Goal: Task Accomplishment & Management: Complete application form

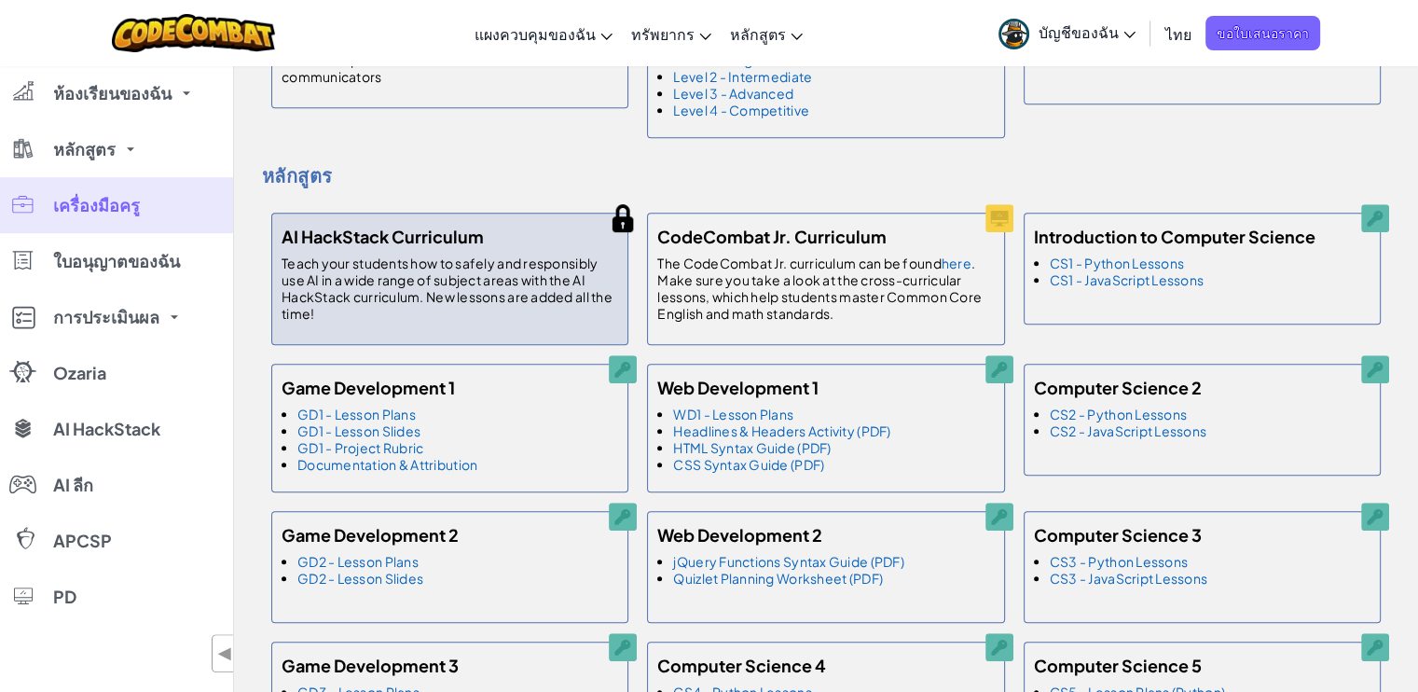
scroll to position [1025, 0]
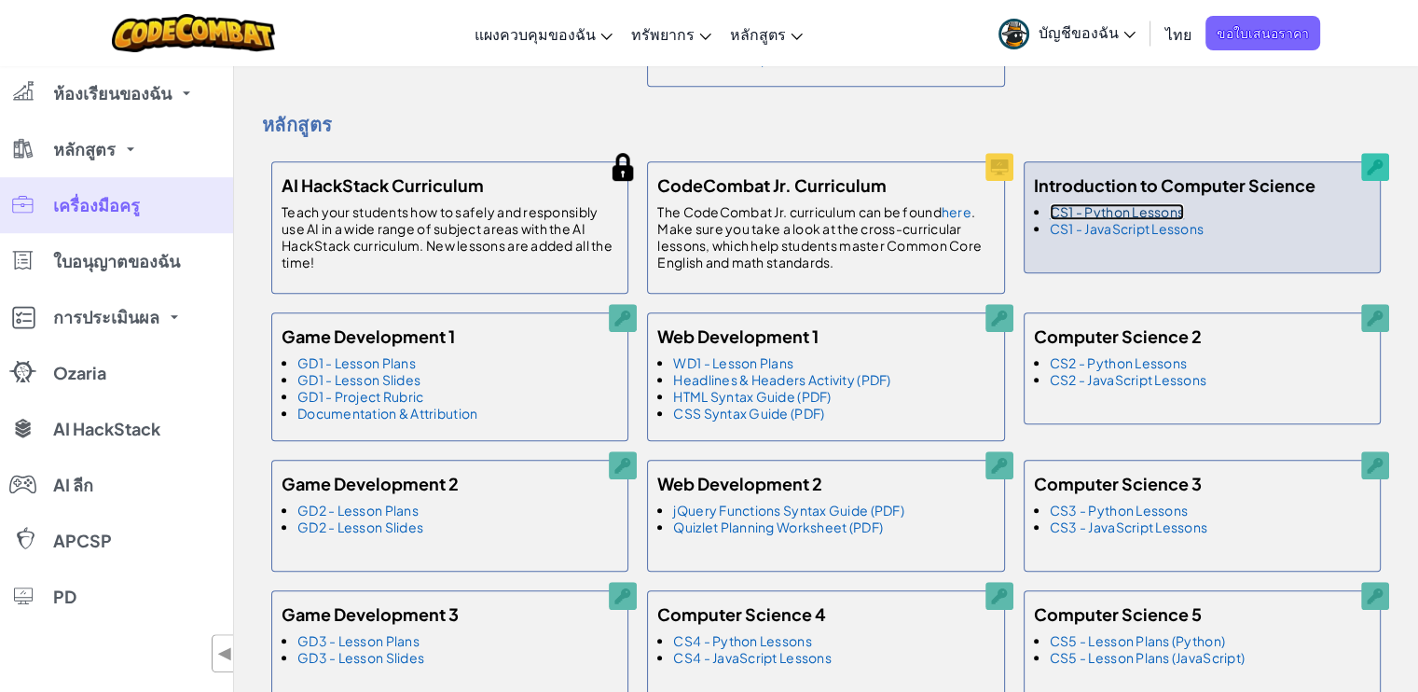
click at [1153, 220] on link "CS1 - Python Lessons" at bounding box center [1117, 211] width 134 height 17
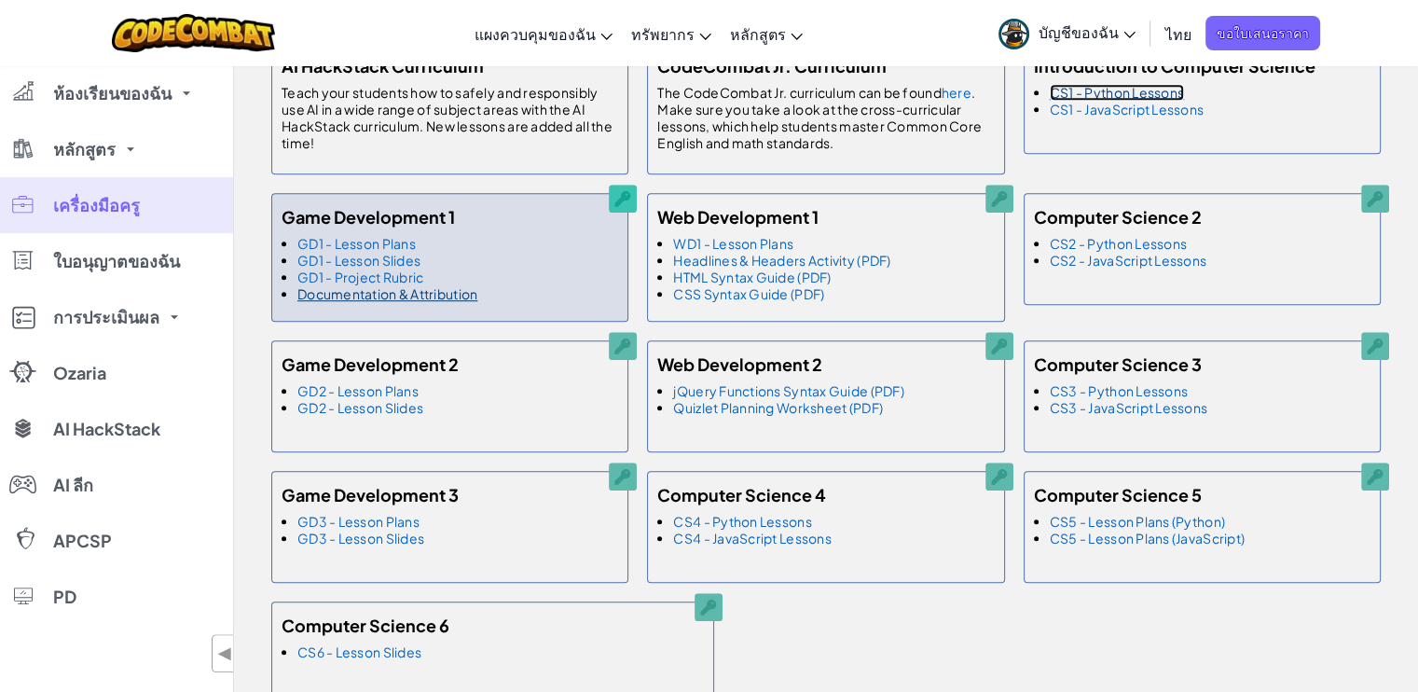
scroll to position [1119, 0]
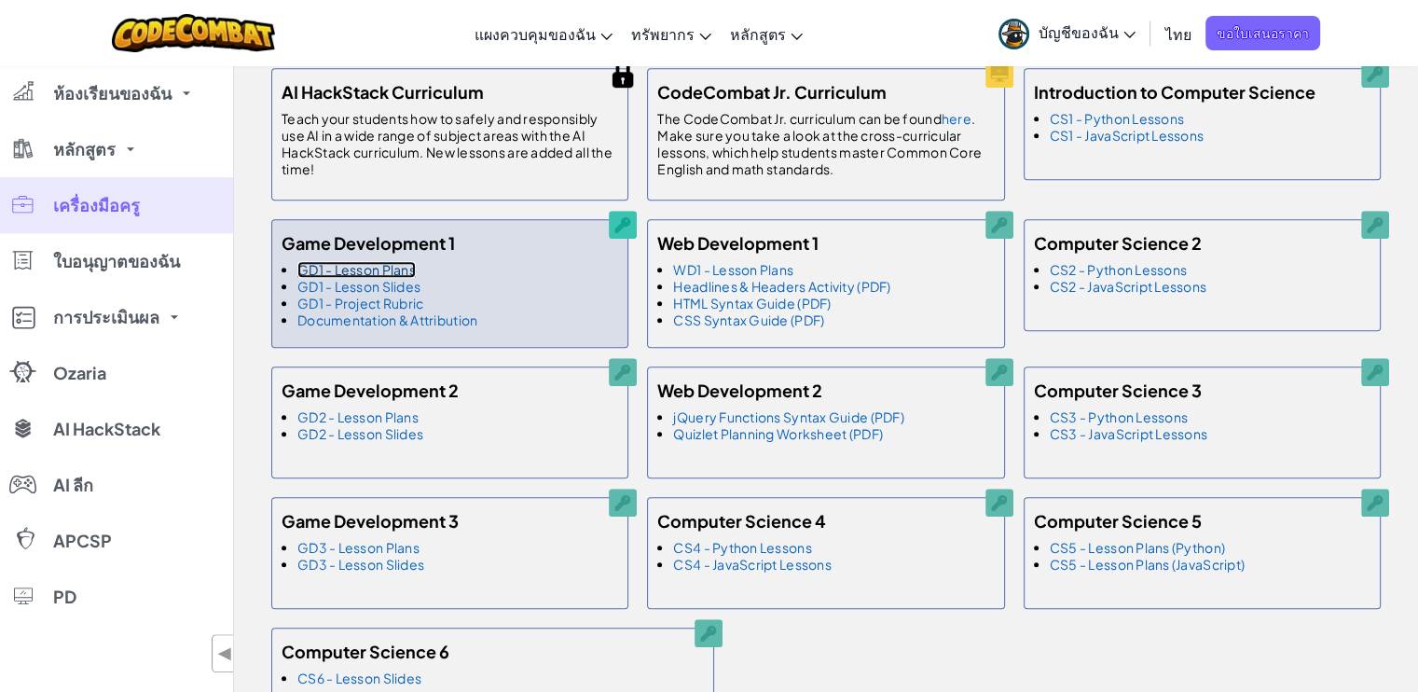
click at [380, 278] on link "GD1 - Lesson Plans" at bounding box center [356, 269] width 118 height 17
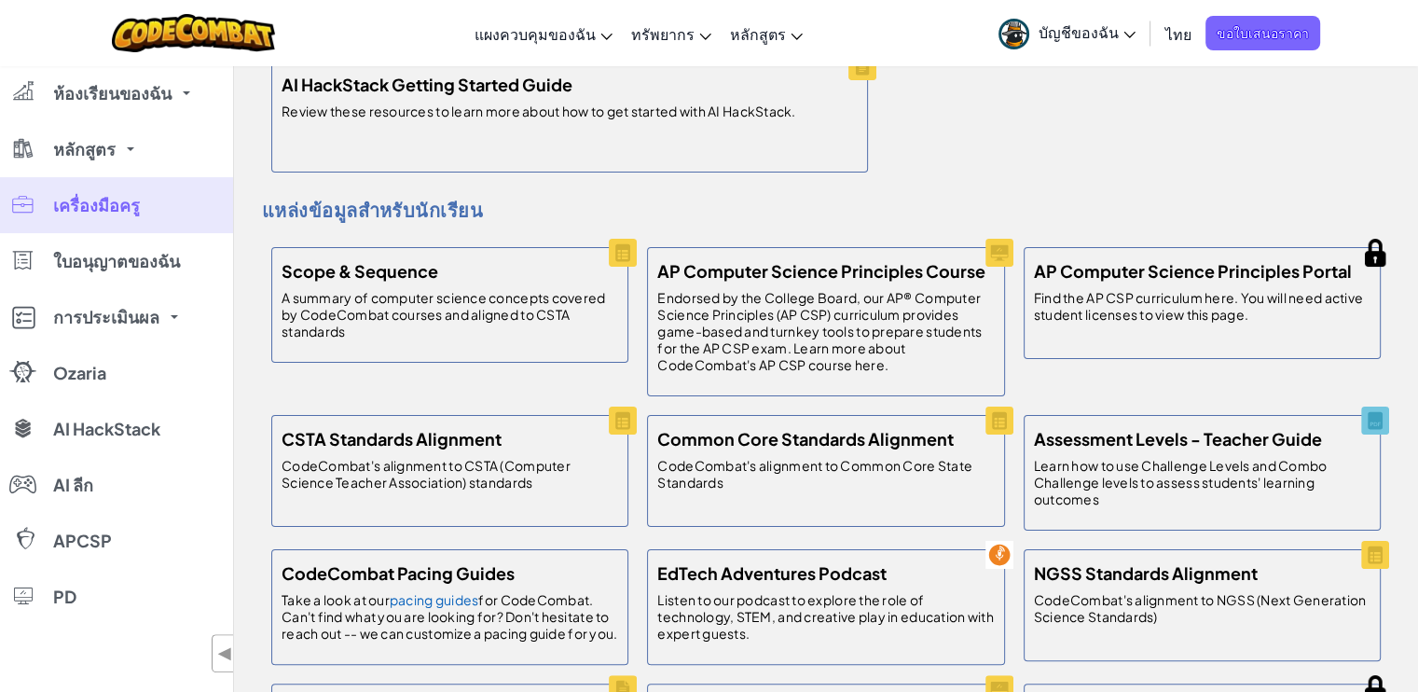
scroll to position [280, 0]
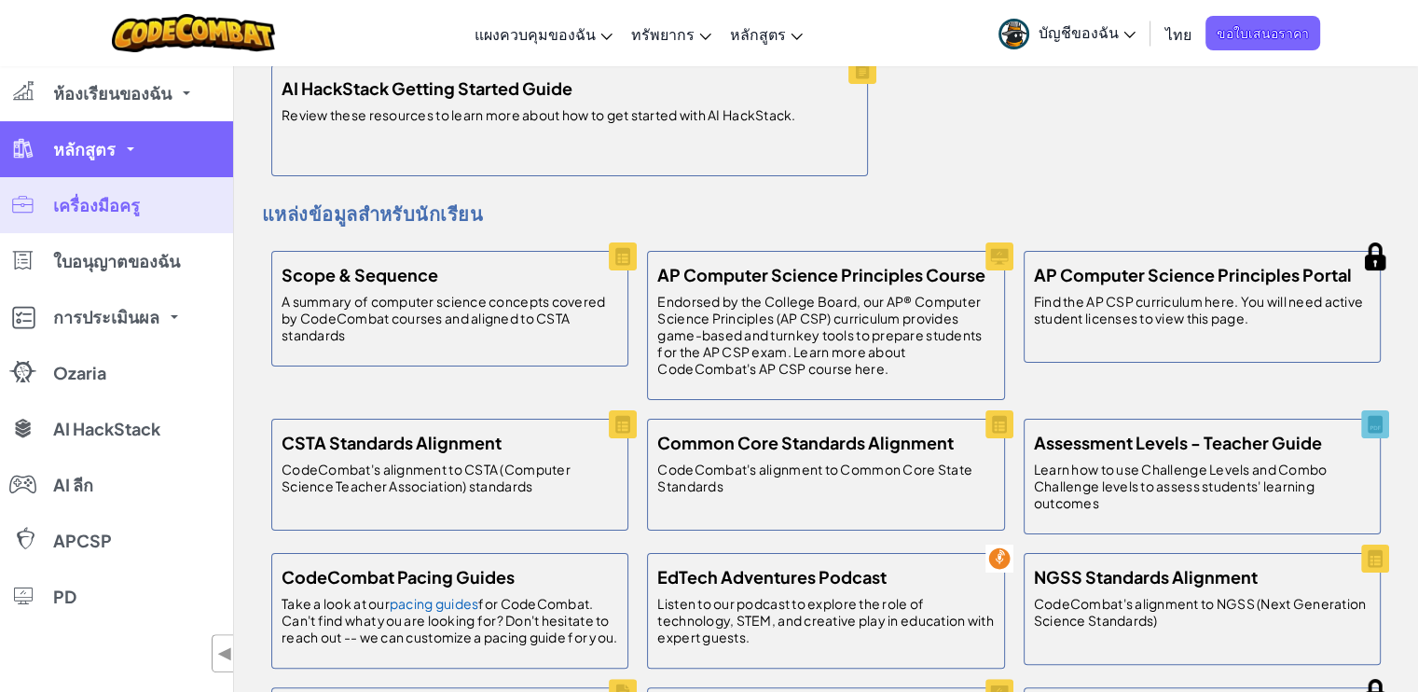
click at [97, 149] on span "หลักสูตร" at bounding box center [84, 149] width 62 height 17
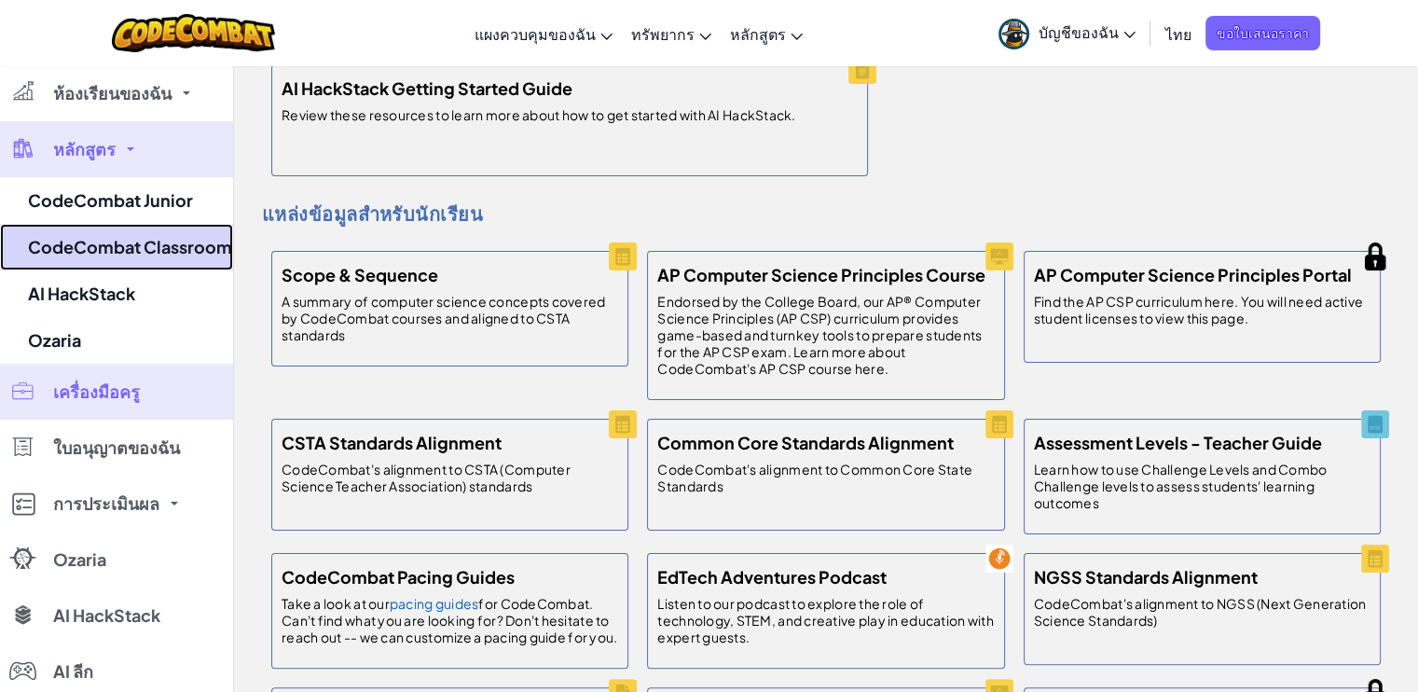
click at [182, 237] on link "CodeCombat Classroom" at bounding box center [116, 247] width 233 height 47
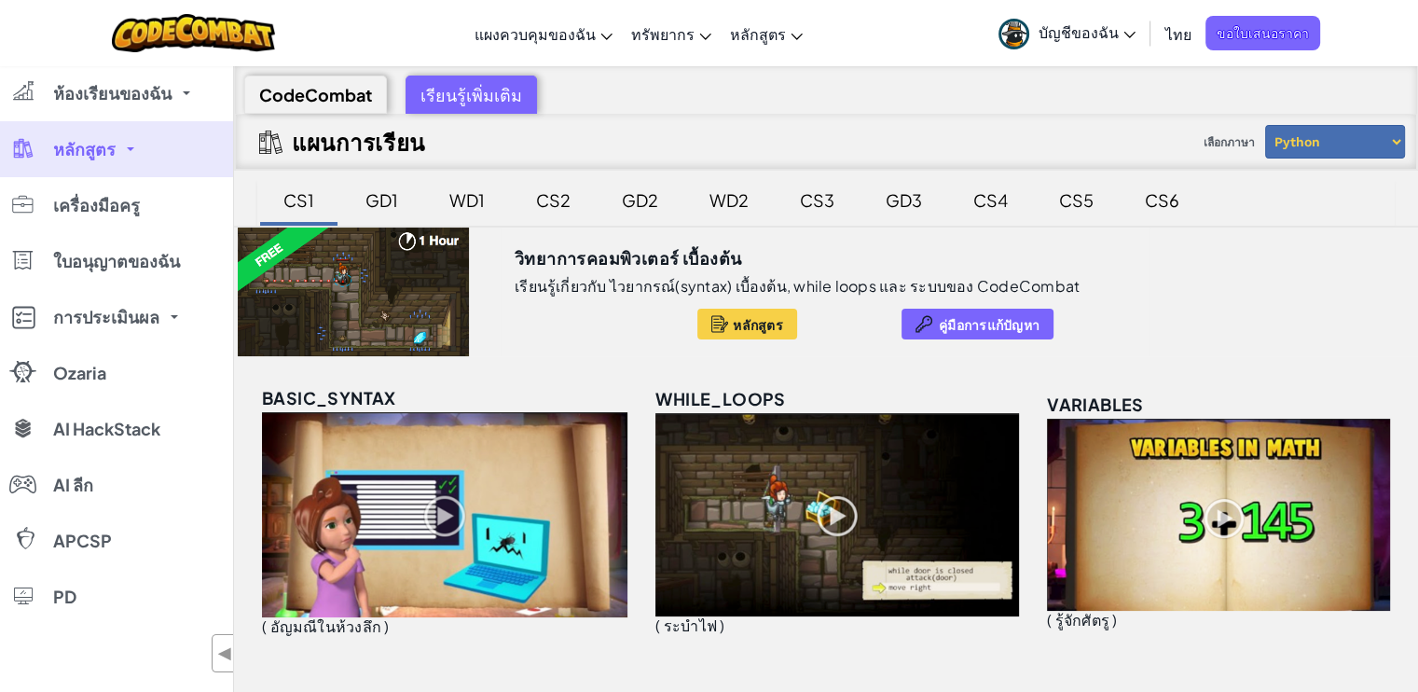
click at [1322, 138] on select "Python JavaScript" at bounding box center [1335, 142] width 140 height 34
click at [1167, 308] on div "วิทยาการคอมพิวเตอร์ เบื้องต้น เรียนรู้เกี่ยวกับ ไวยากรณ์(syntax) เบื้องต้น, whi…" at bounding box center [826, 291] width 1184 height 129
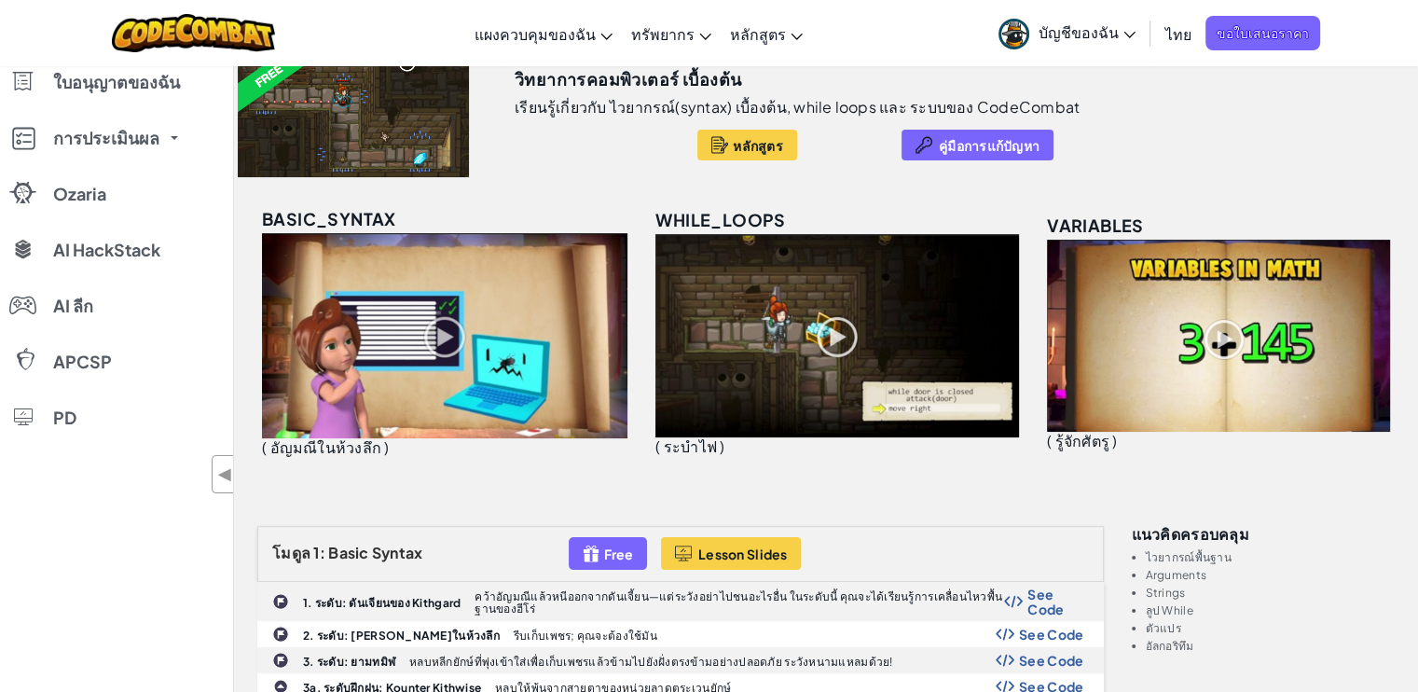
scroll to position [186, 0]
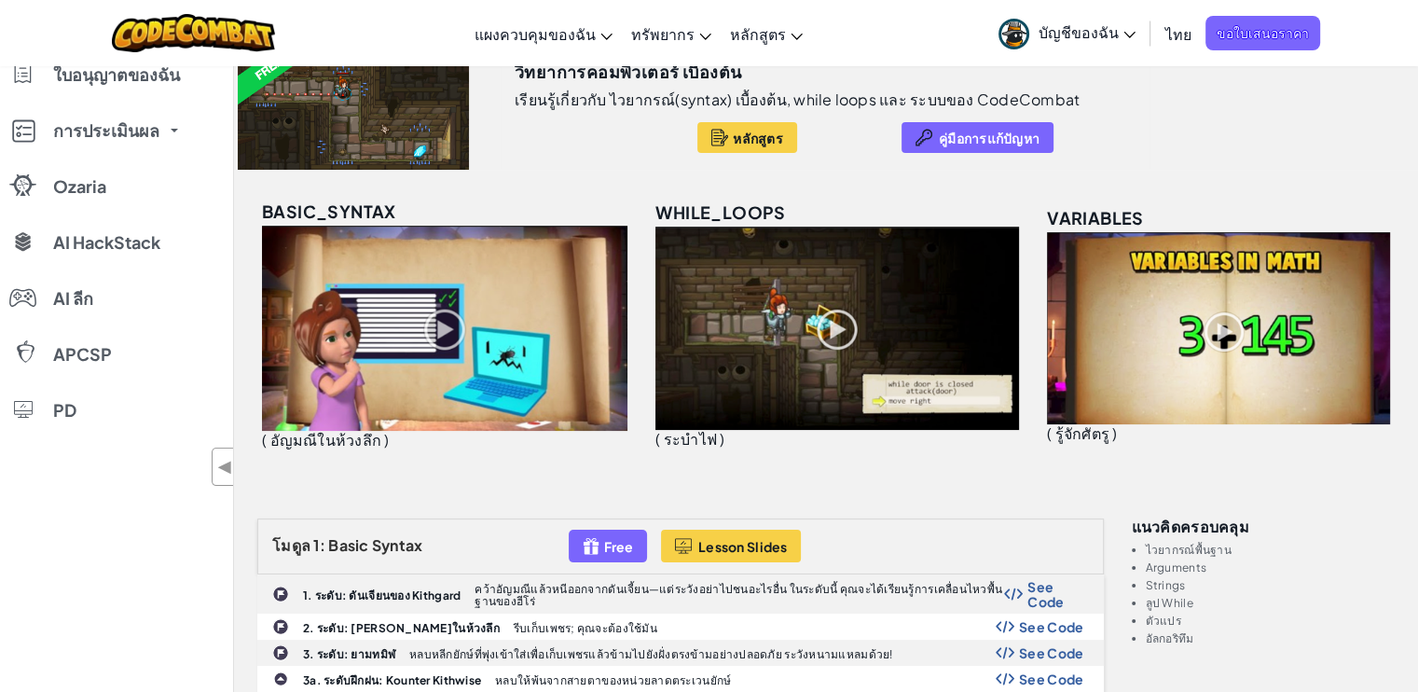
click at [845, 323] on img at bounding box center [837, 328] width 364 height 203
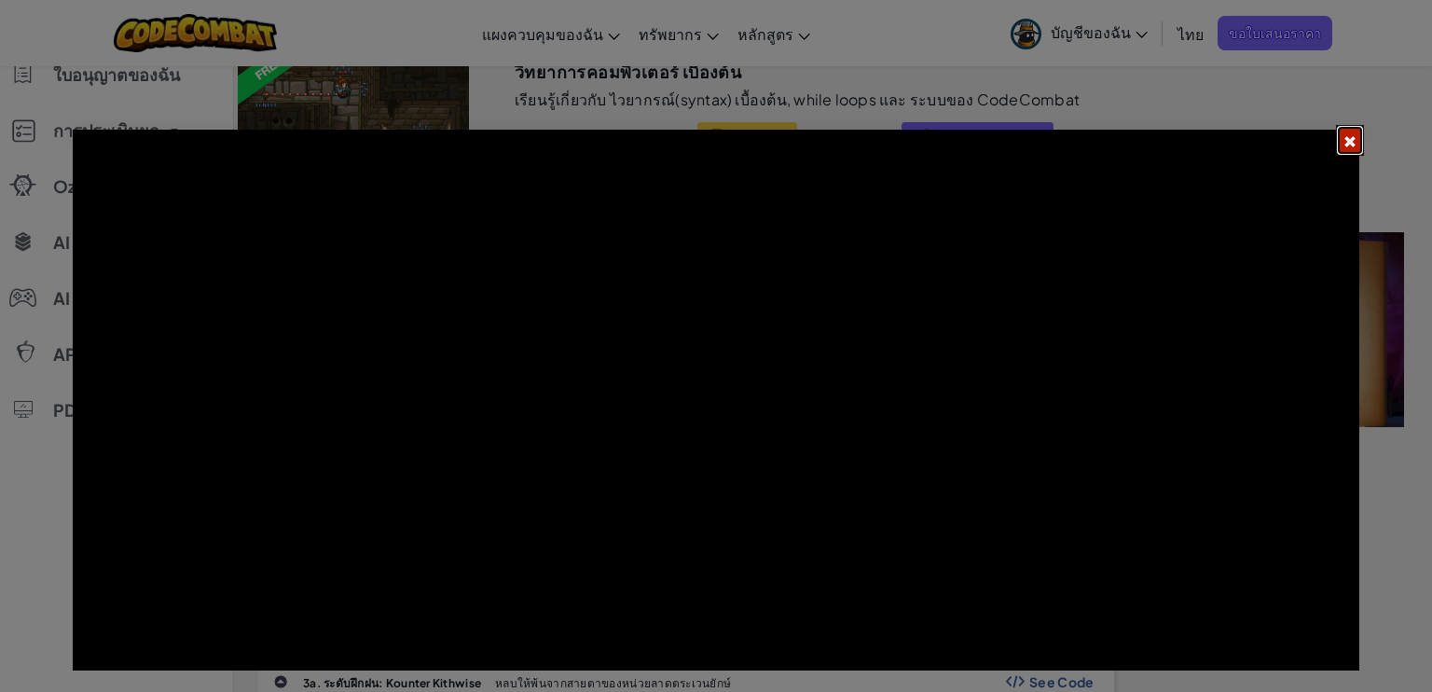
click at [1354, 130] on button at bounding box center [1350, 140] width 28 height 31
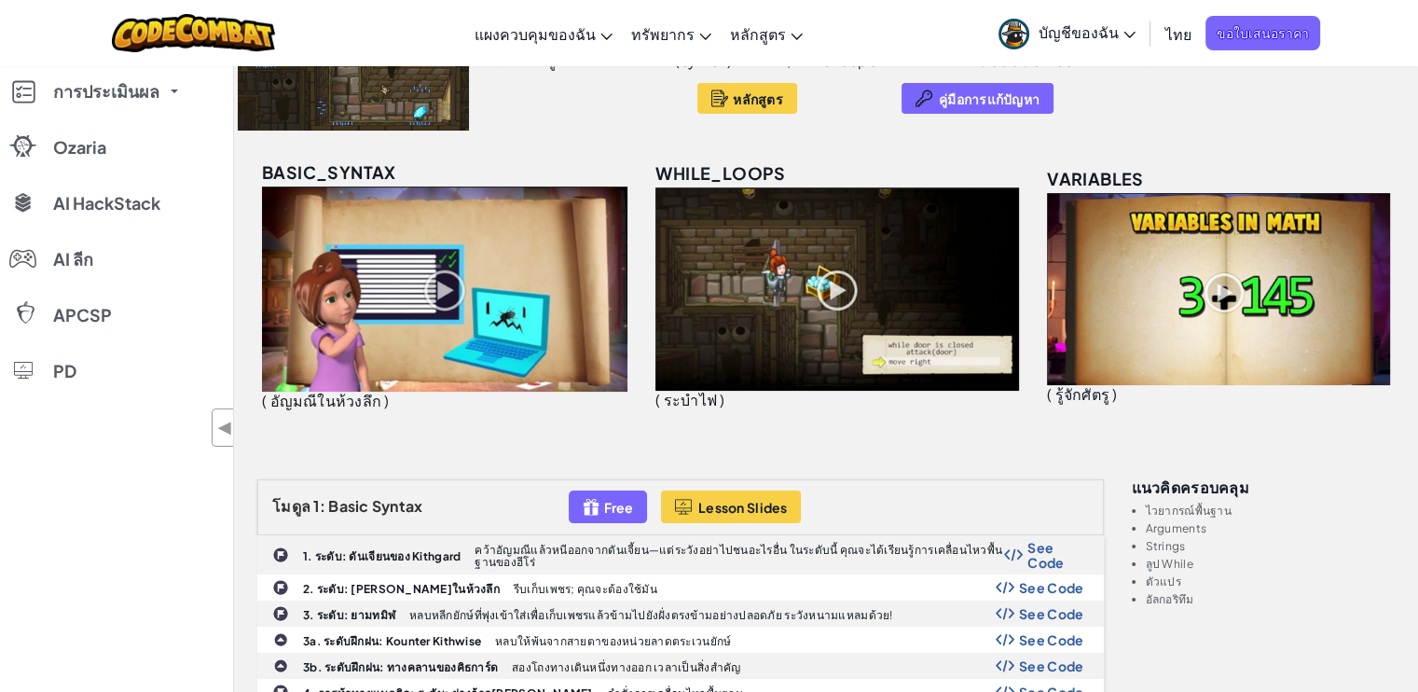
scroll to position [280, 0]
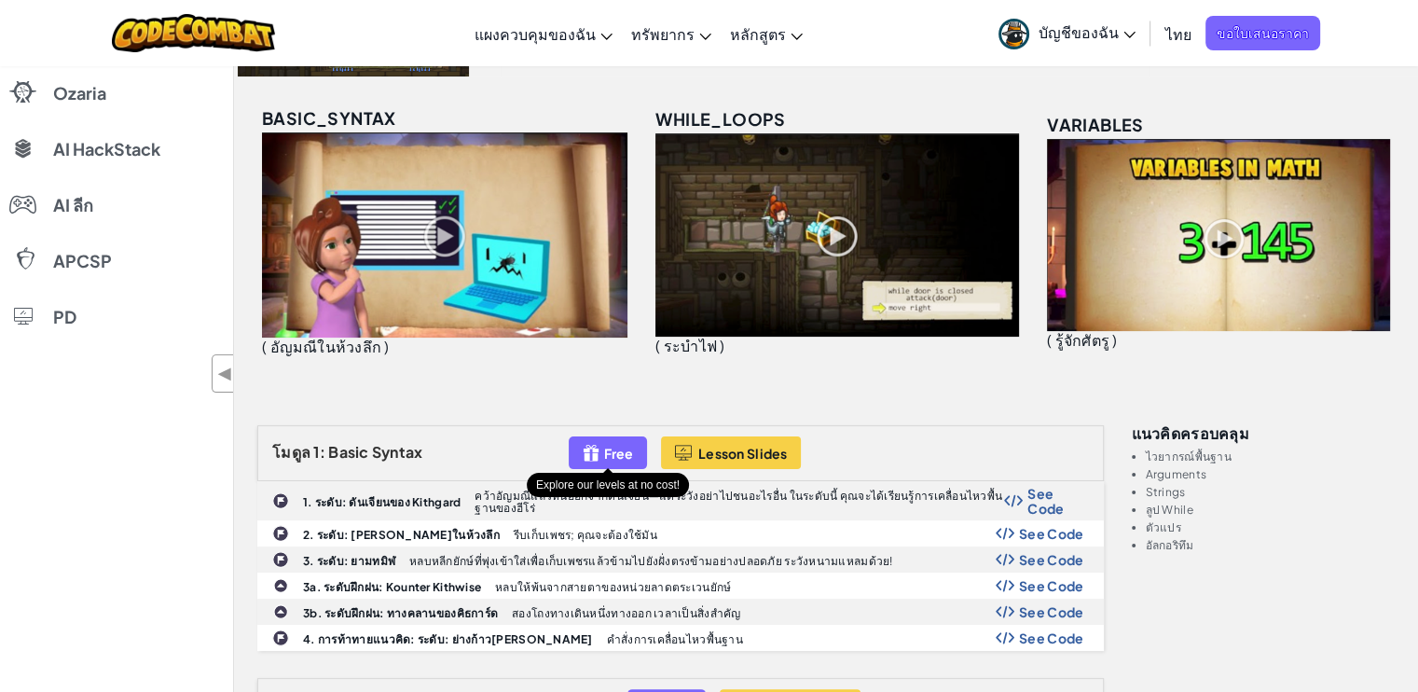
click at [612, 443] on div "Free" at bounding box center [608, 452] width 78 height 33
click at [602, 450] on div "Free" at bounding box center [608, 452] width 78 height 33
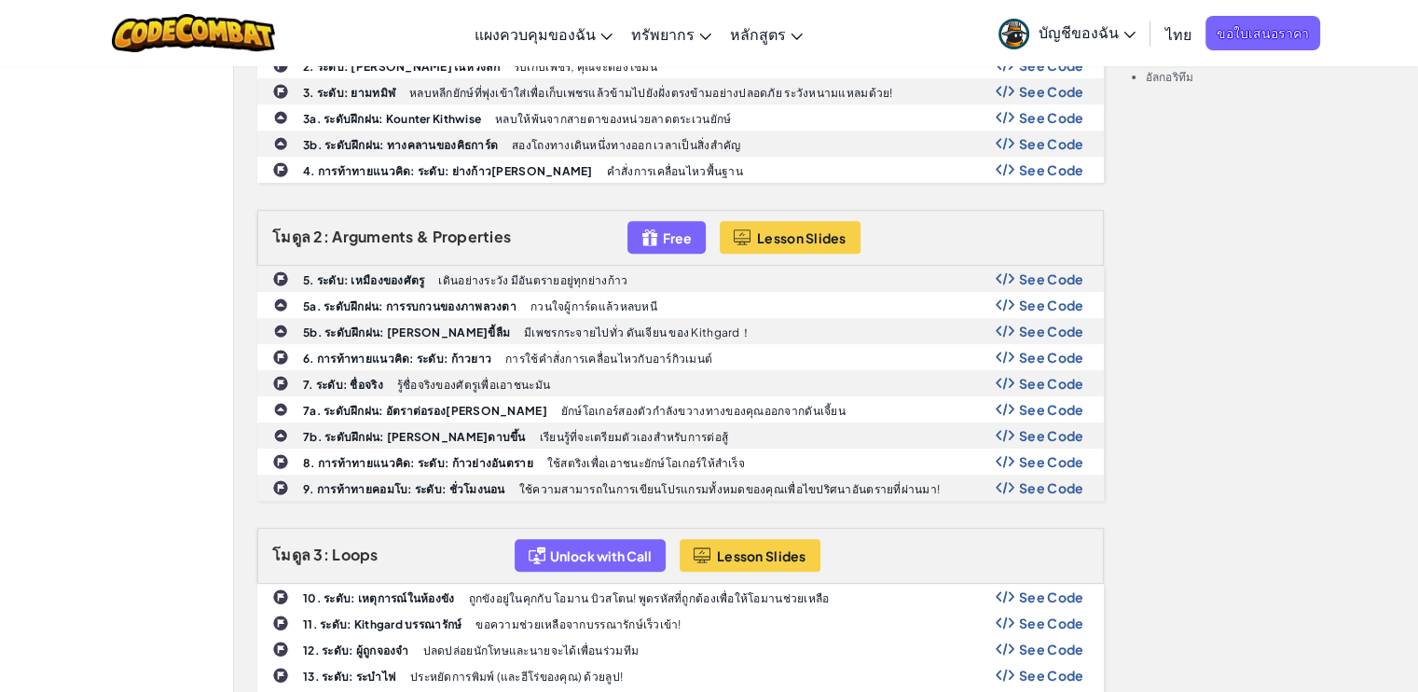
scroll to position [746, 0]
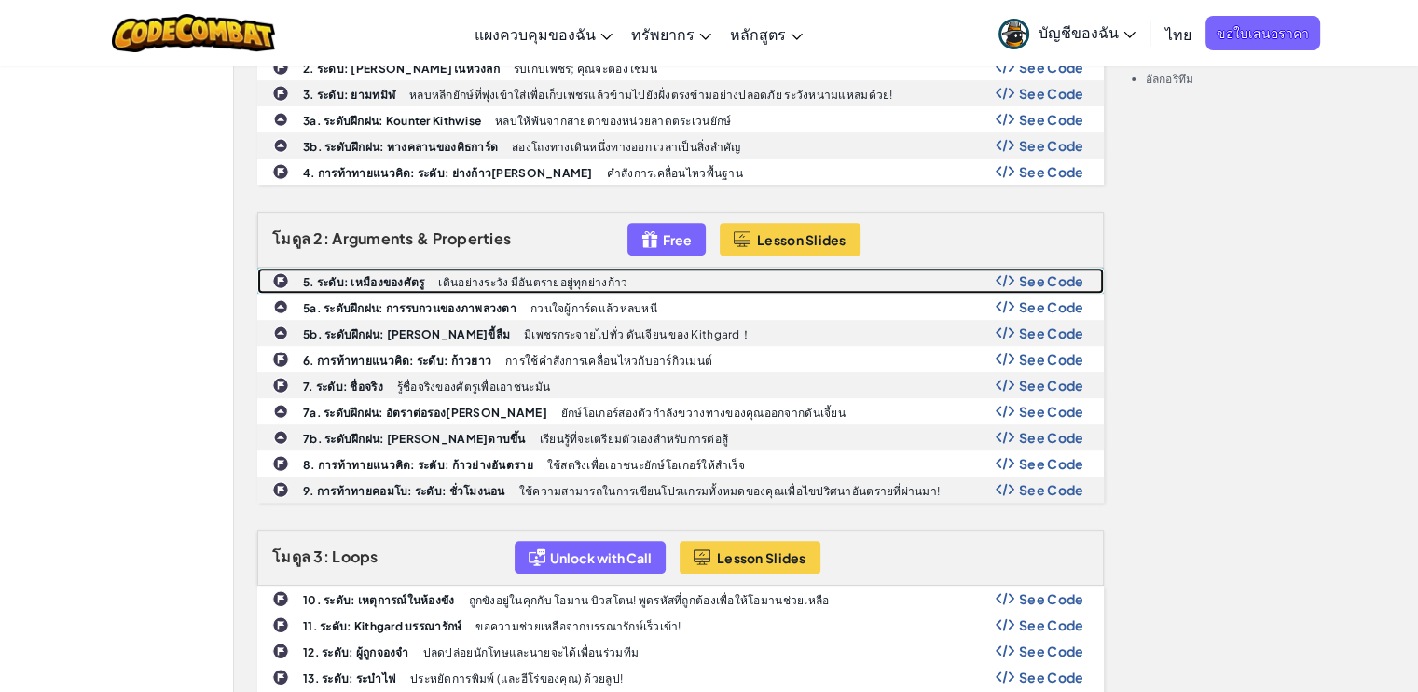
click at [1038, 273] on span "See Code" at bounding box center [1051, 280] width 65 height 15
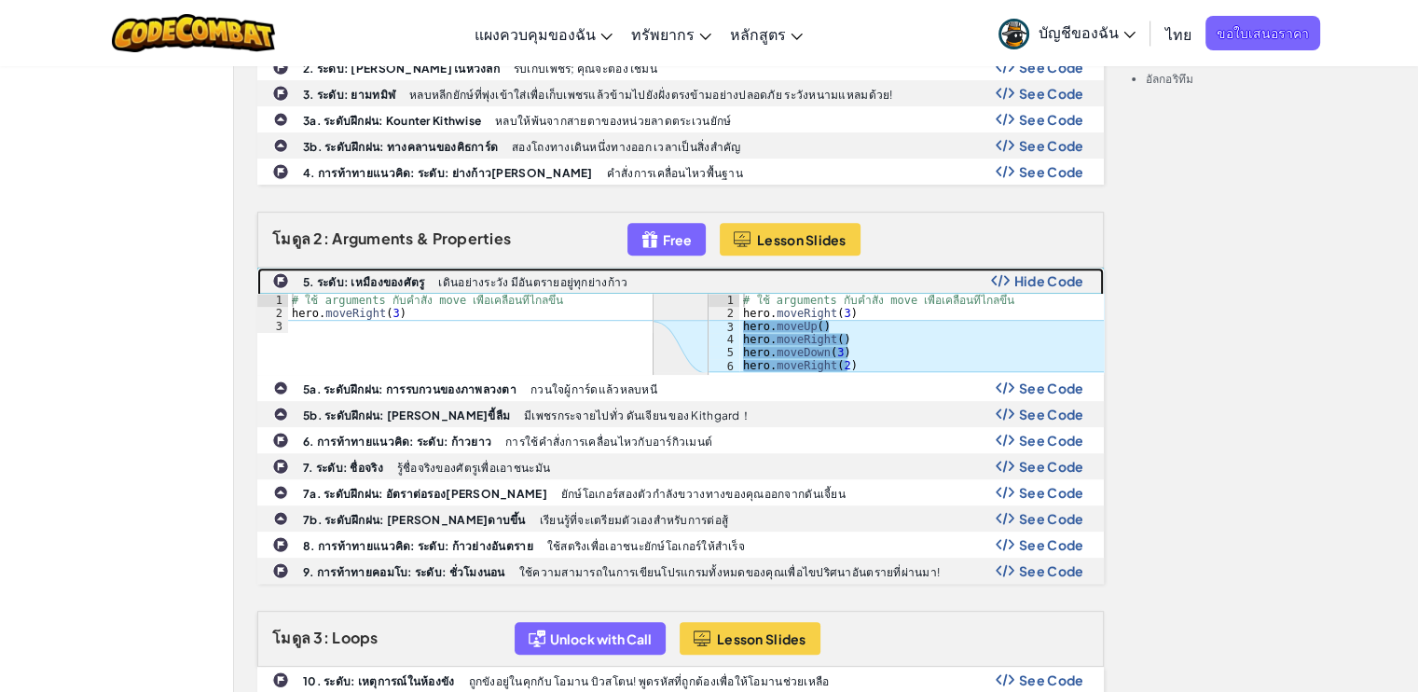
click at [1038, 273] on span "Hide Code" at bounding box center [1049, 280] width 70 height 15
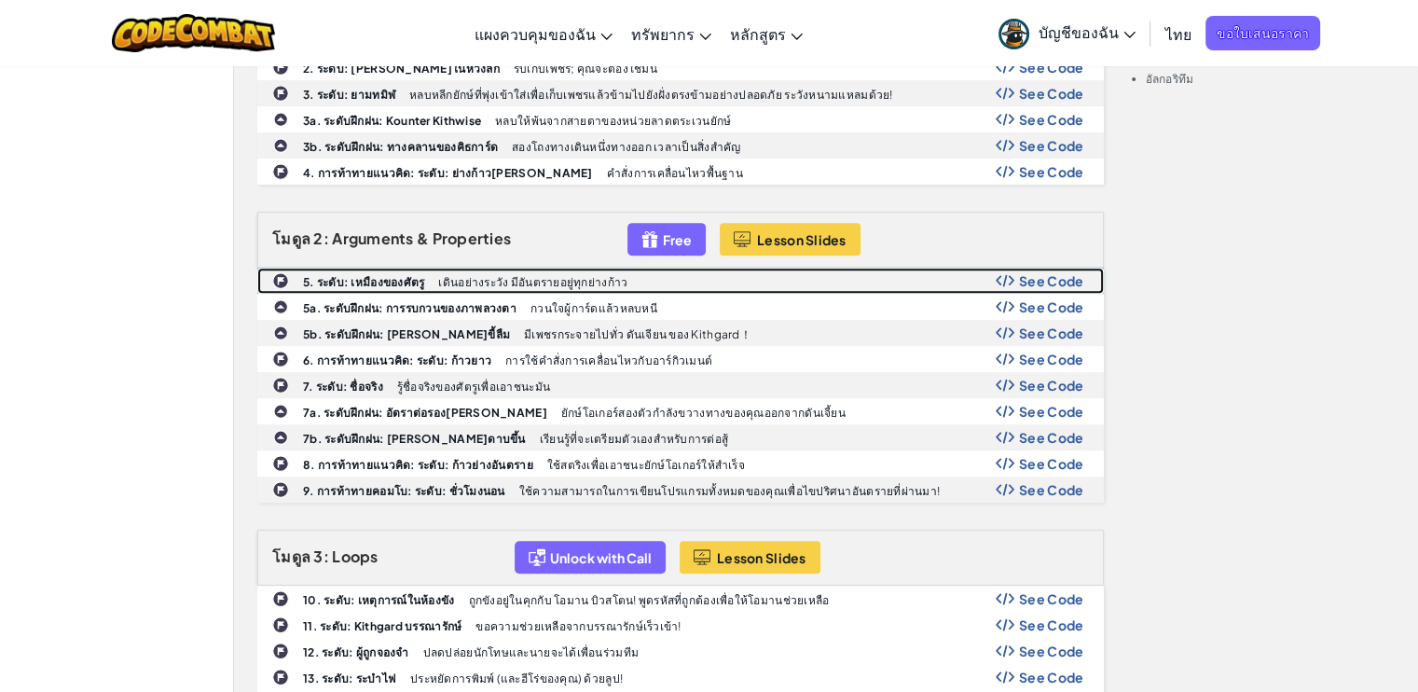
click at [1038, 273] on span "See Code" at bounding box center [1051, 280] width 65 height 15
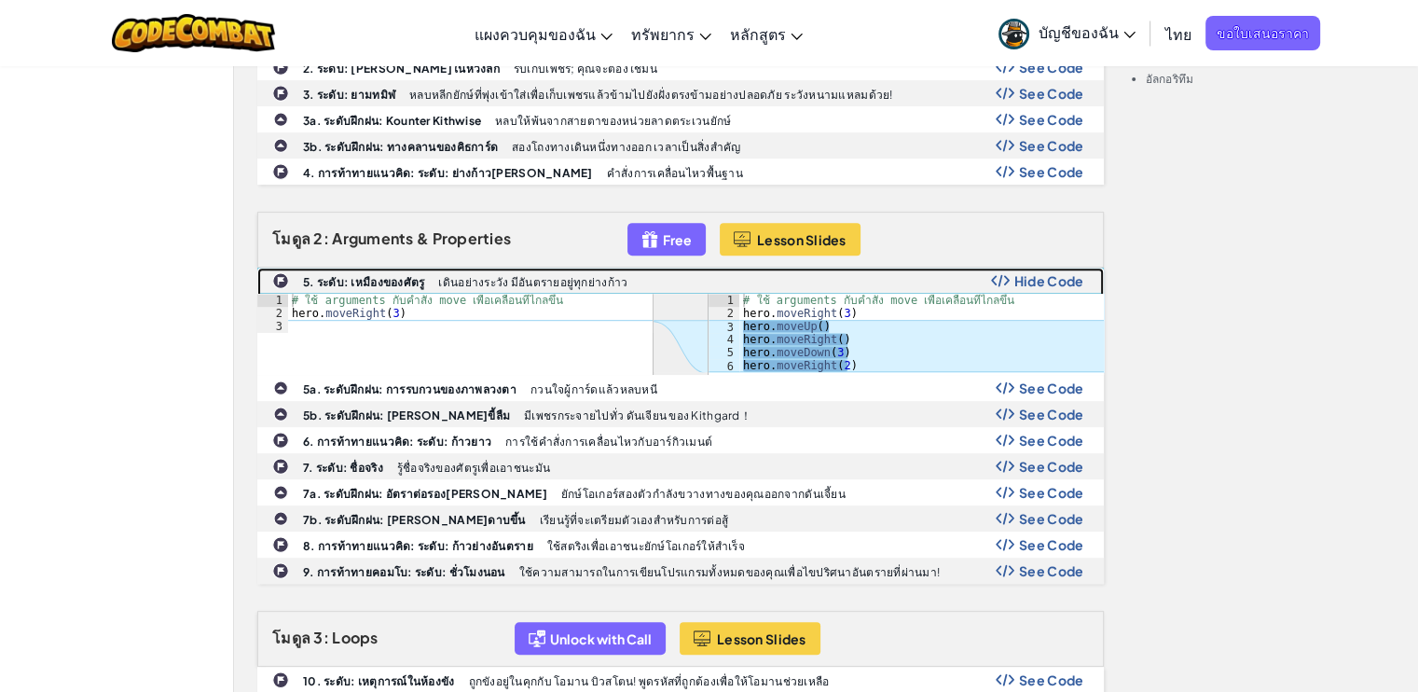
click at [1038, 273] on span "Hide Code" at bounding box center [1049, 280] width 70 height 15
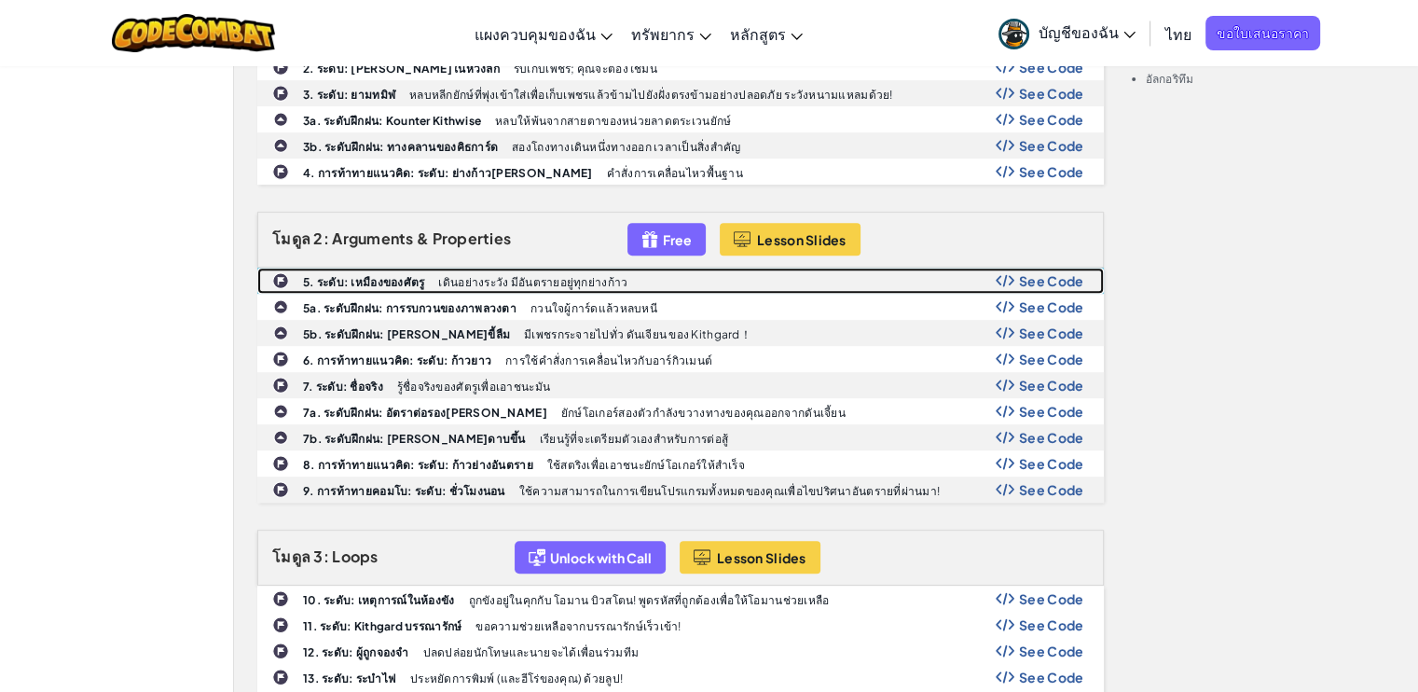
click at [1038, 273] on span "See Code" at bounding box center [1051, 280] width 65 height 15
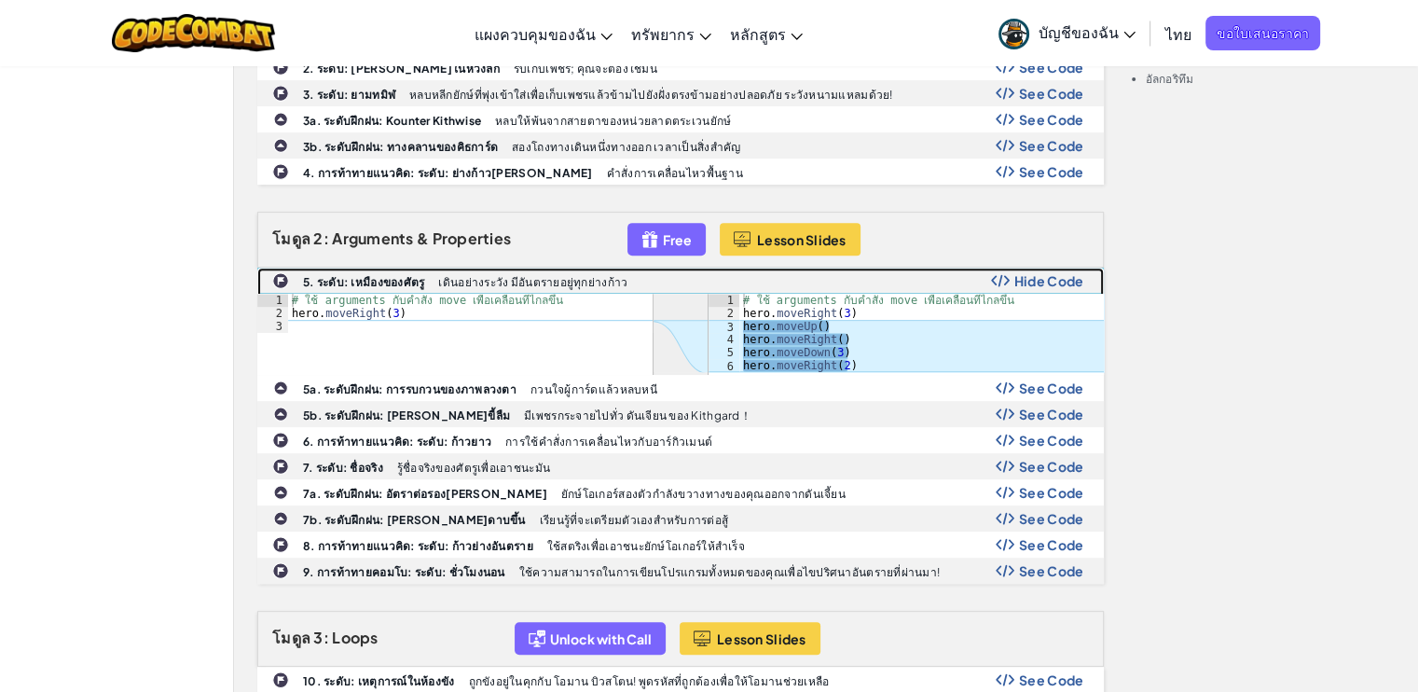
click at [1038, 273] on span "Hide Code" at bounding box center [1049, 280] width 70 height 15
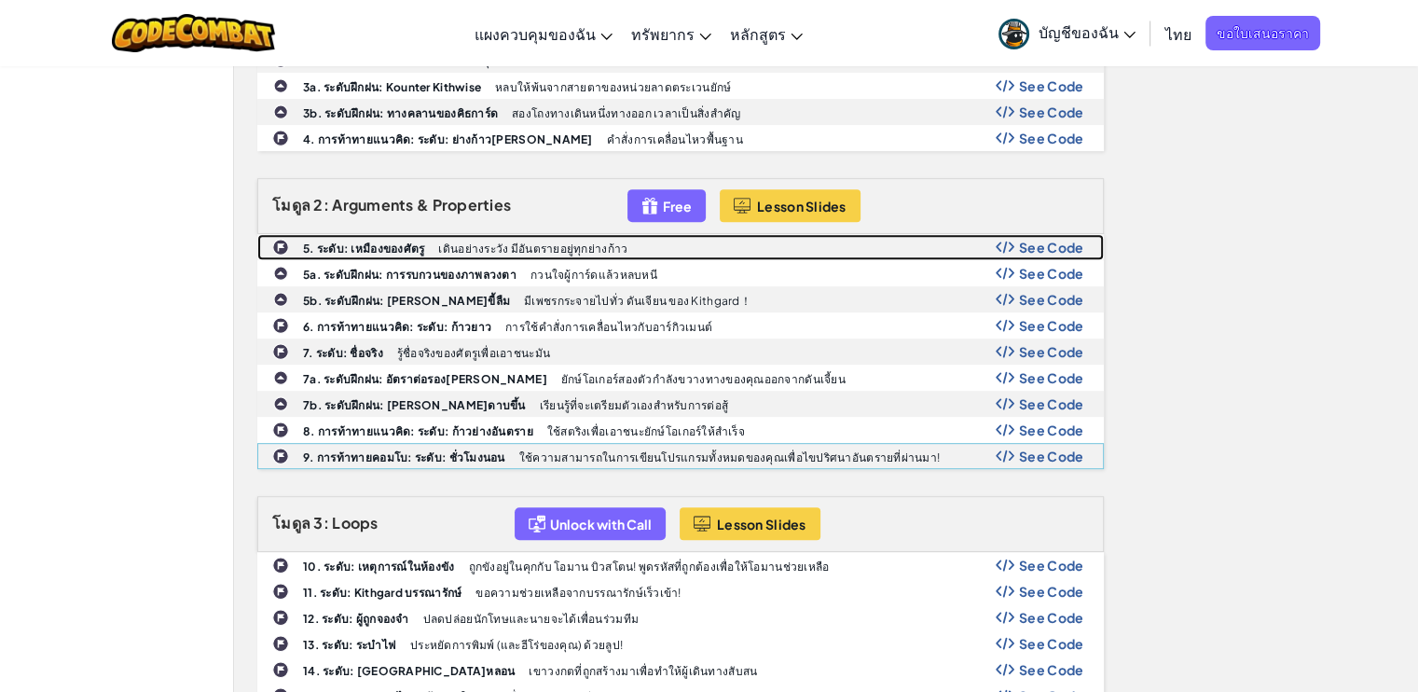
scroll to position [839, 0]
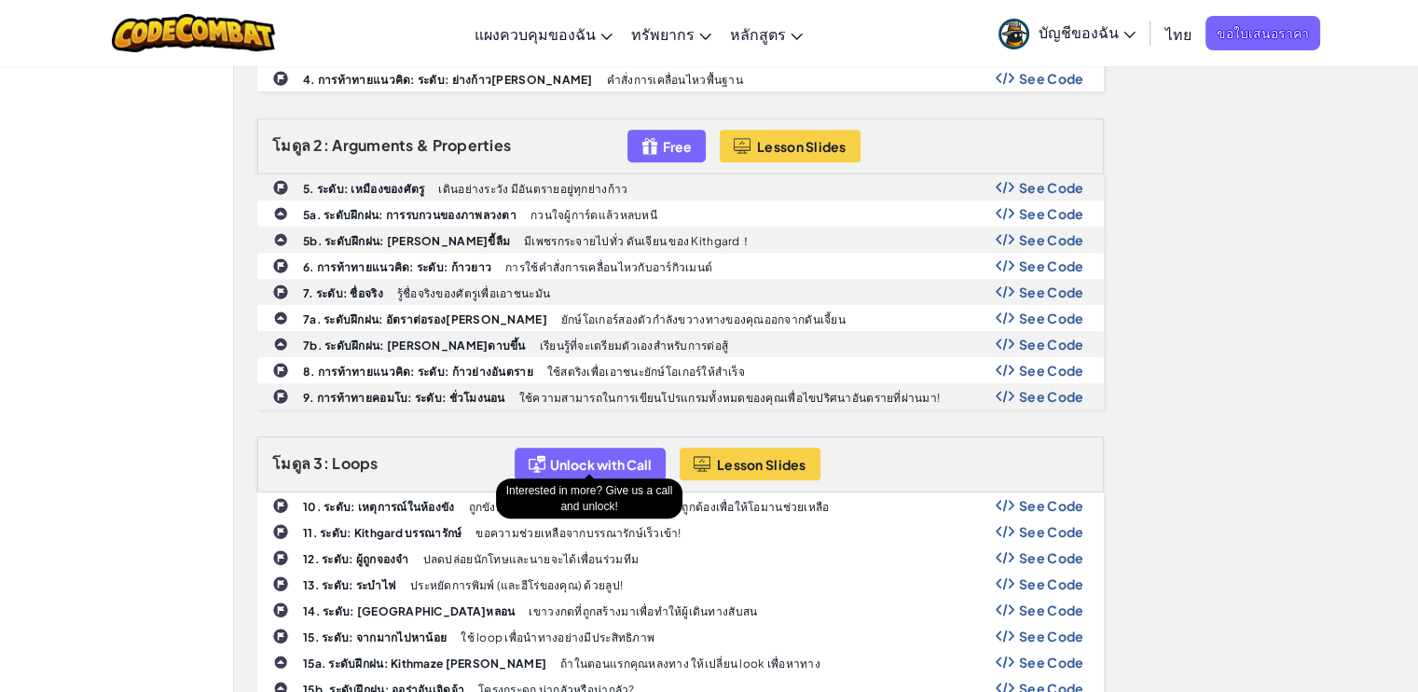
click at [640, 457] on span "Unlock with Call" at bounding box center [601, 464] width 102 height 15
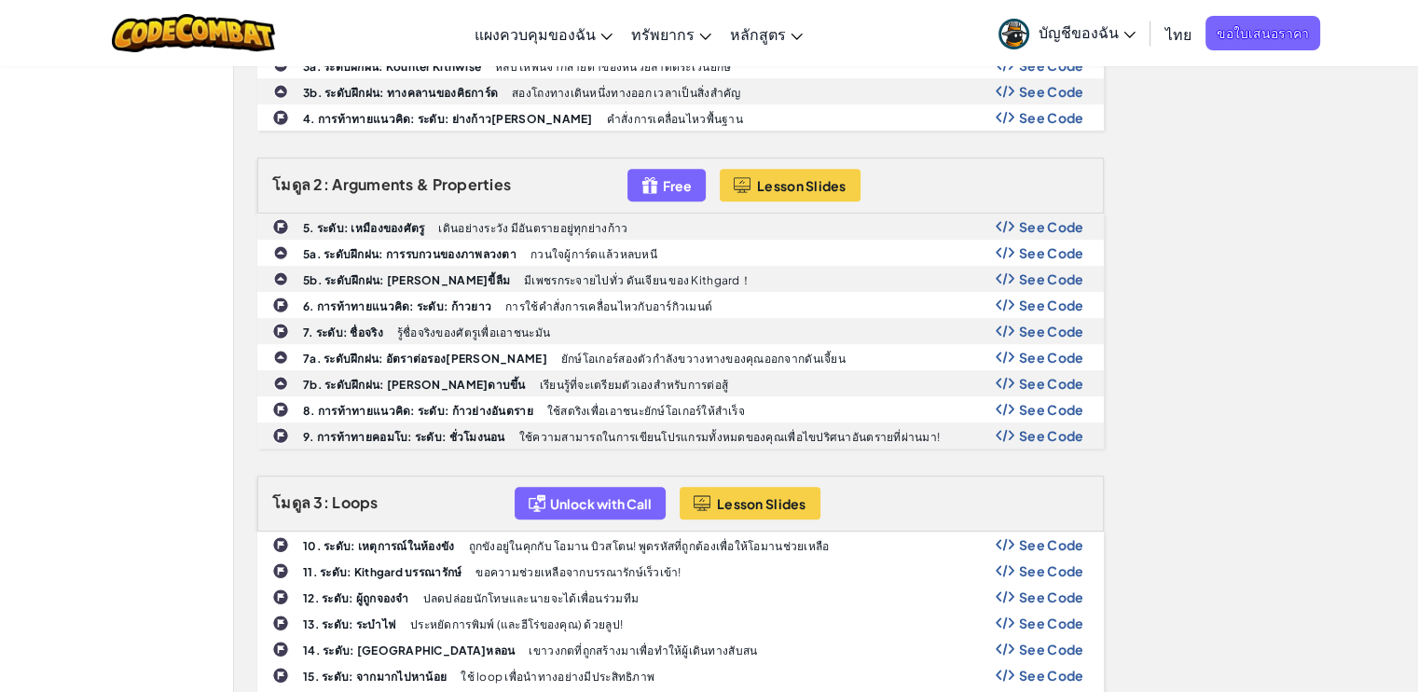
scroll to position [746, 0]
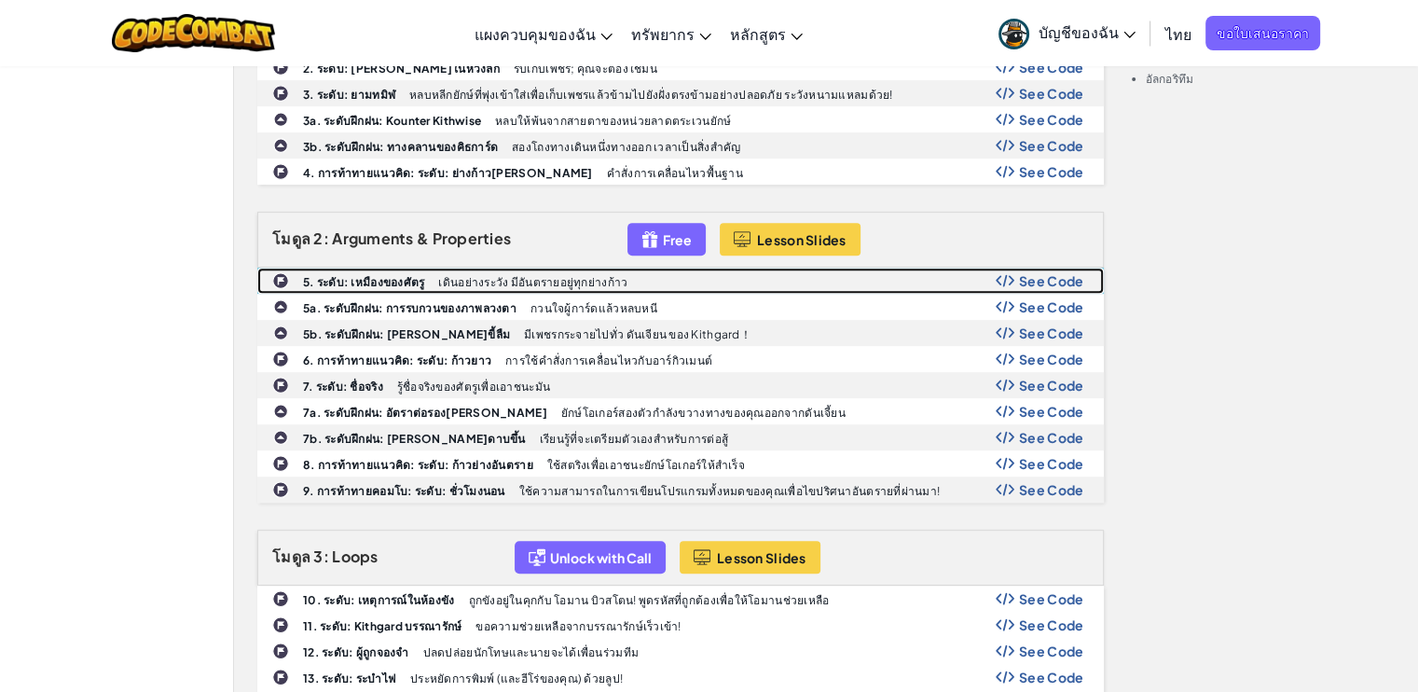
click at [389, 275] on b "5. ระดับ: เหมืองของศัตรู" at bounding box center [363, 282] width 121 height 14
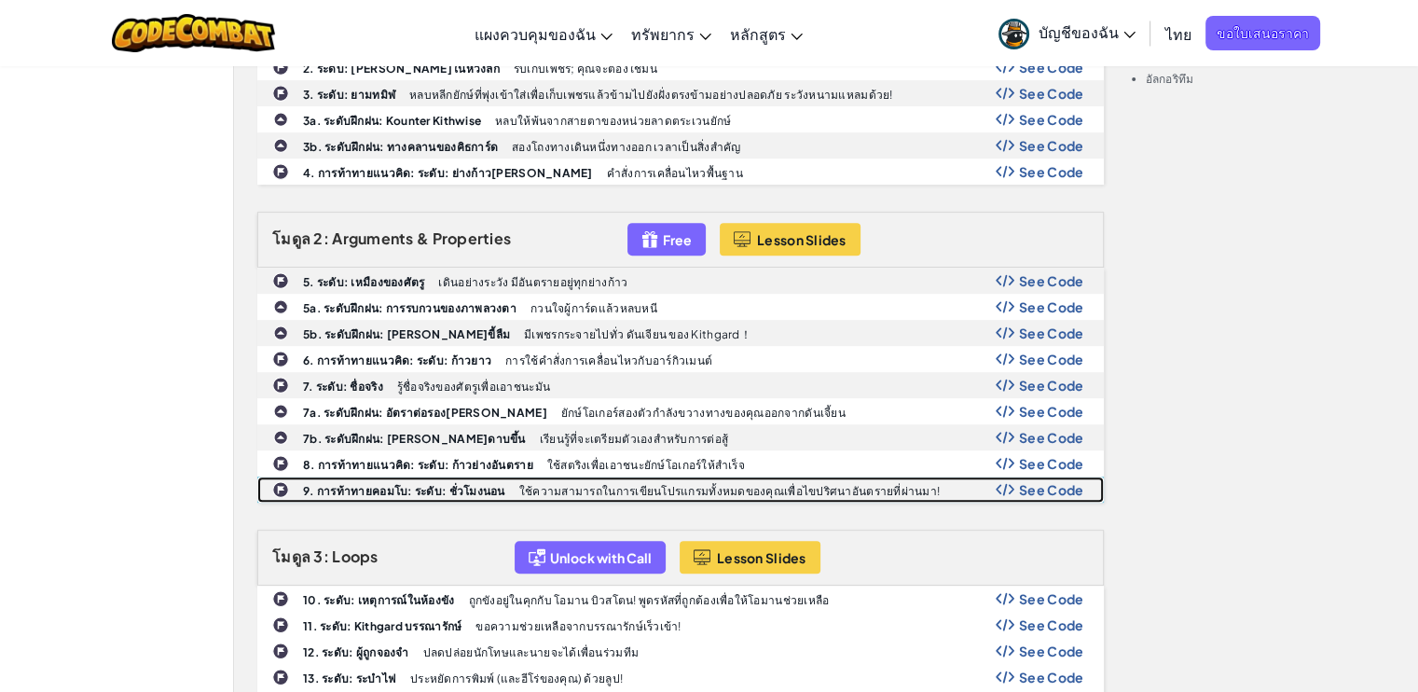
click at [490, 484] on b "9. การท้าทายคอมโบ: ระดับ: ชั่วโมงนอน" at bounding box center [404, 491] width 202 height 14
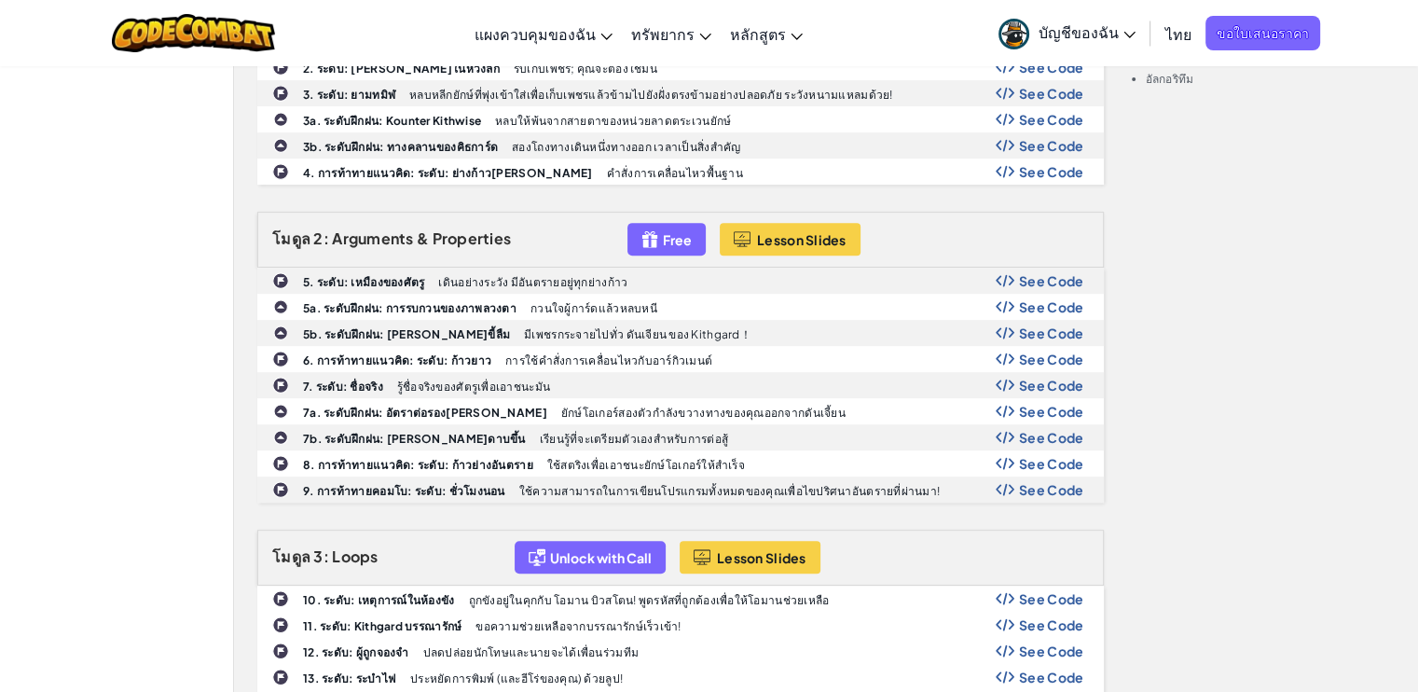
click at [1019, 591] on span "See Code" at bounding box center [1051, 598] width 65 height 15
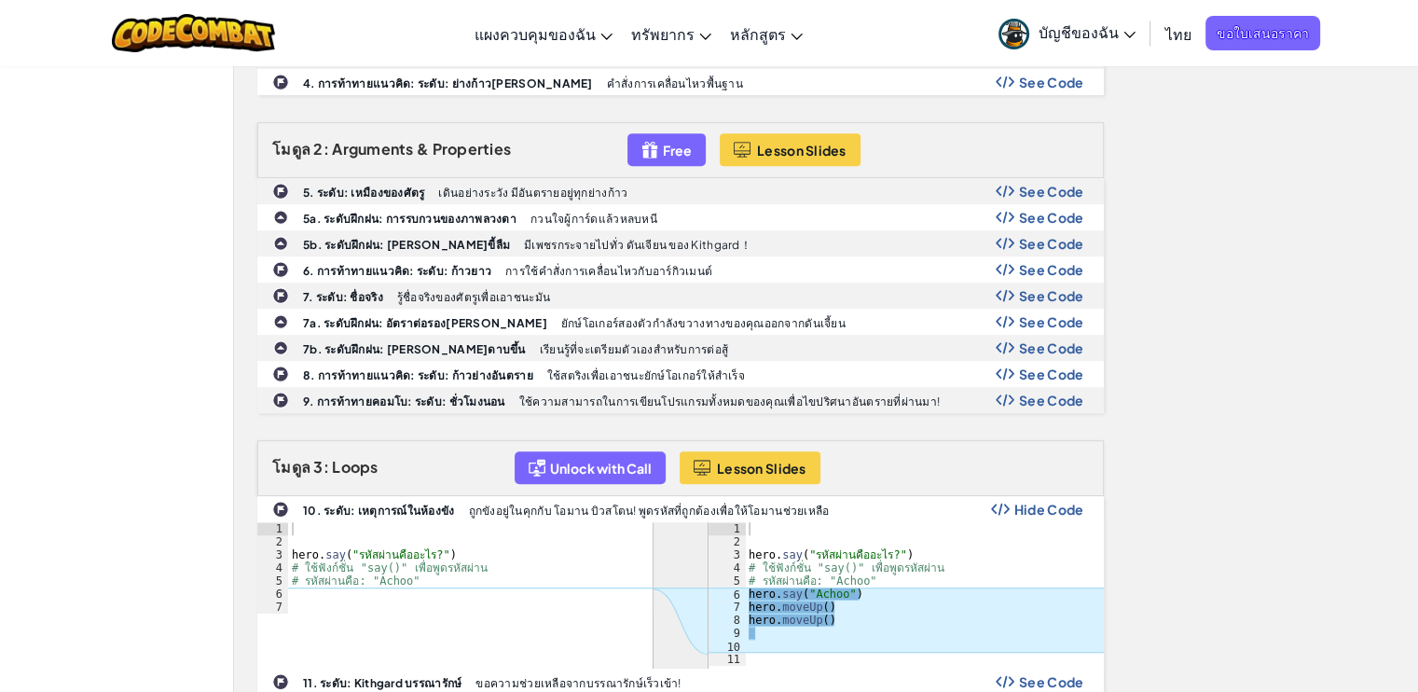
scroll to position [839, 0]
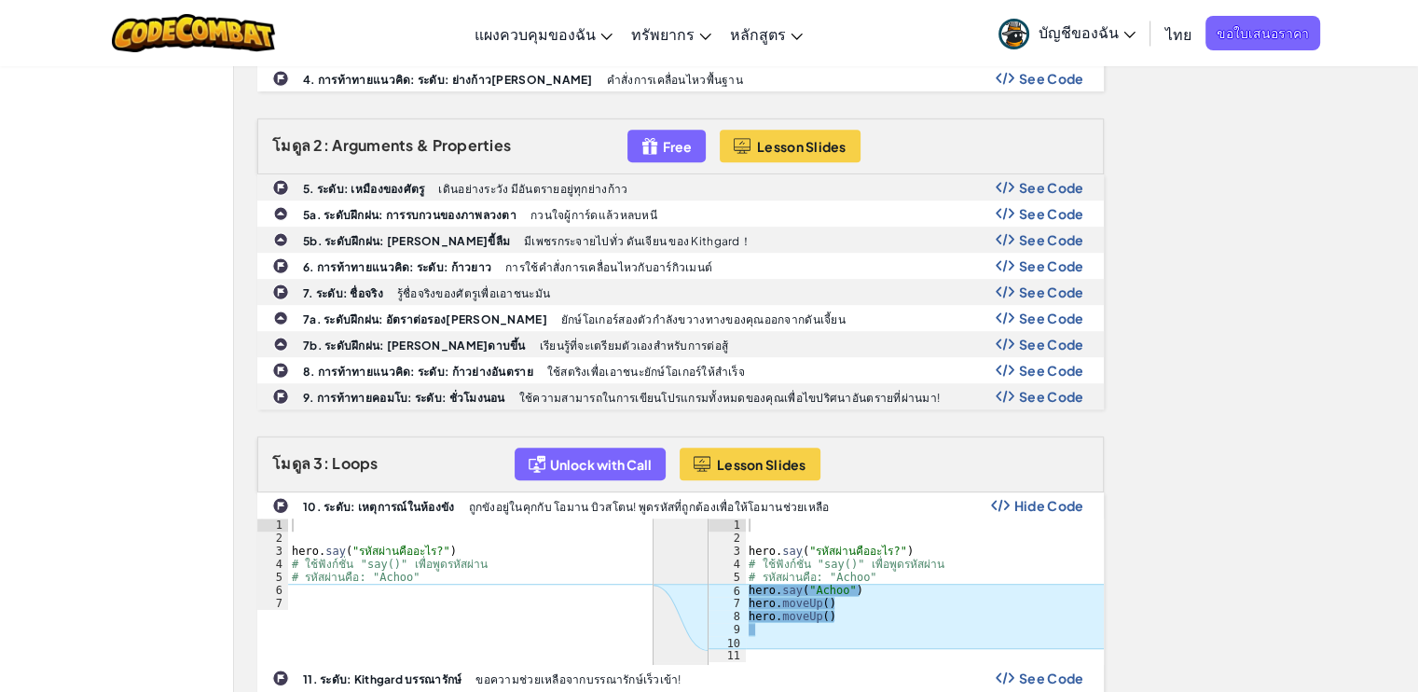
click at [1033, 498] on span "Hide Code" at bounding box center [1049, 505] width 70 height 15
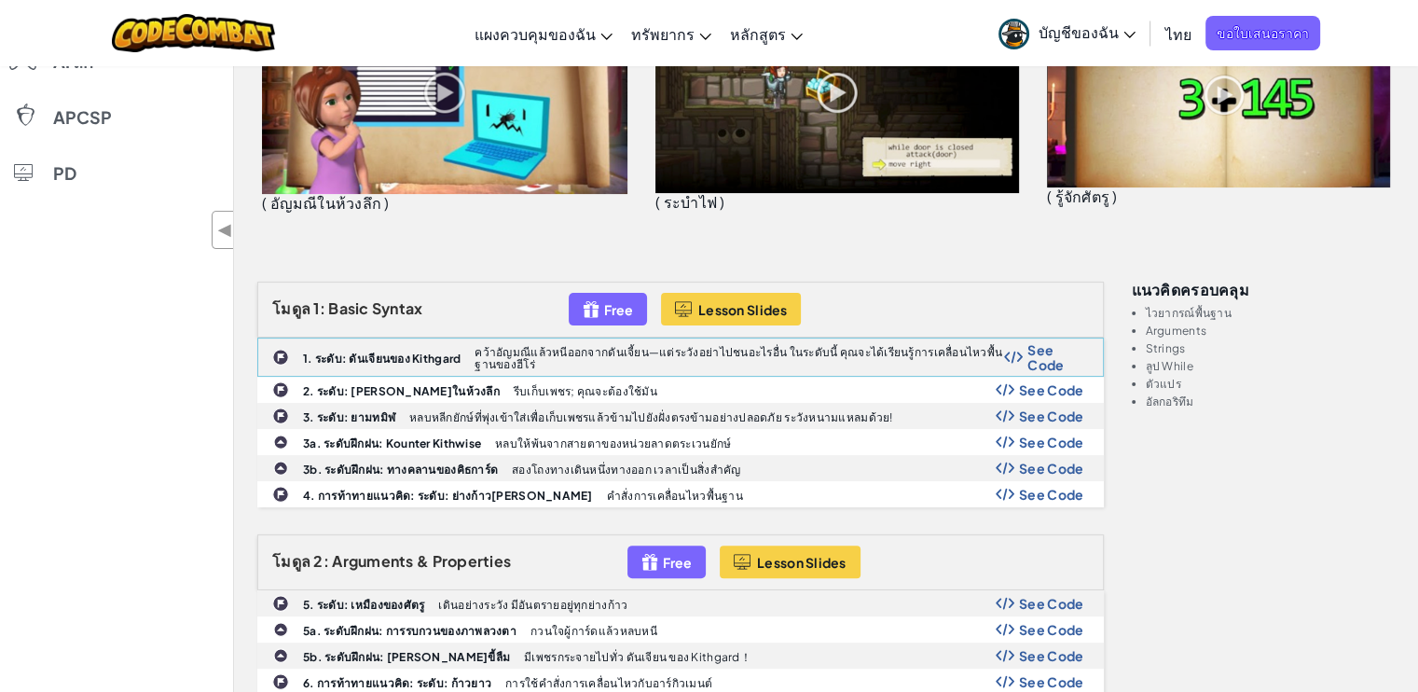
scroll to position [280, 0]
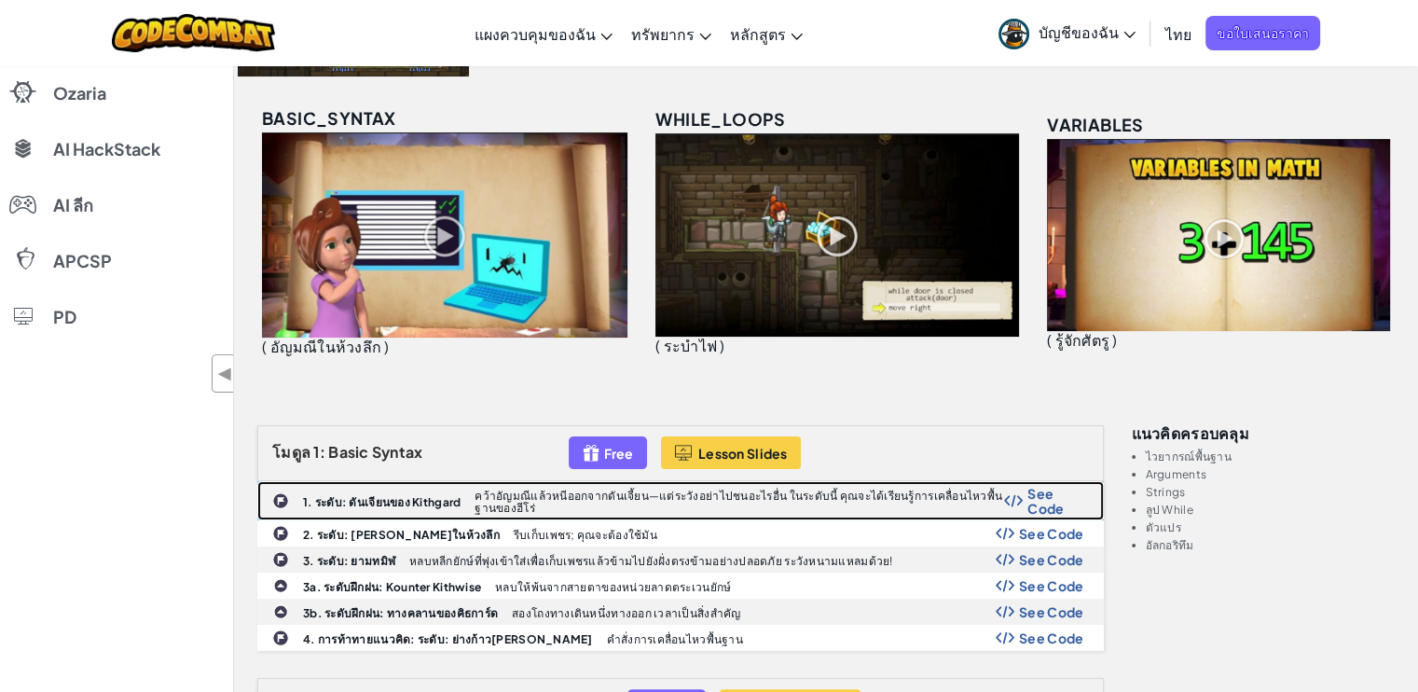
click at [374, 499] on b "1. ระดับ: ดันเจียนของ Kithgard" at bounding box center [382, 502] width 158 height 14
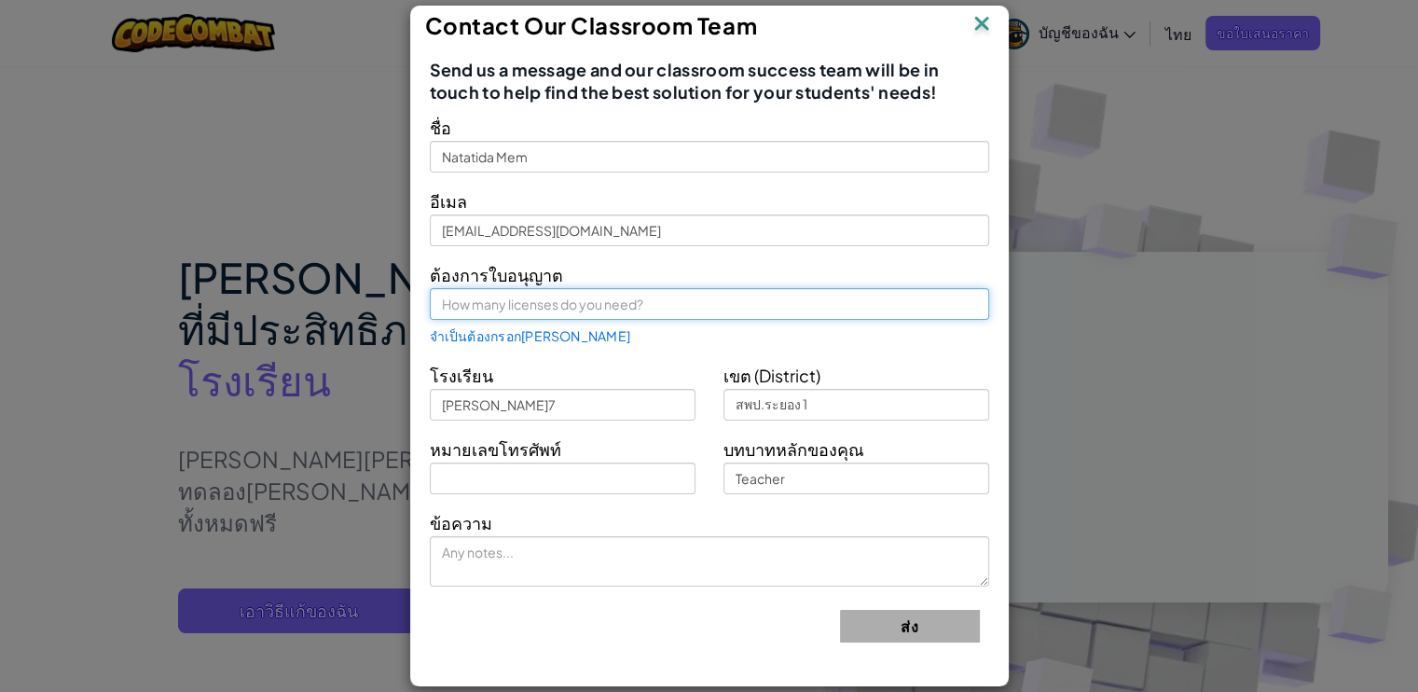
click at [544, 301] on input "text" at bounding box center [709, 304] width 559 height 32
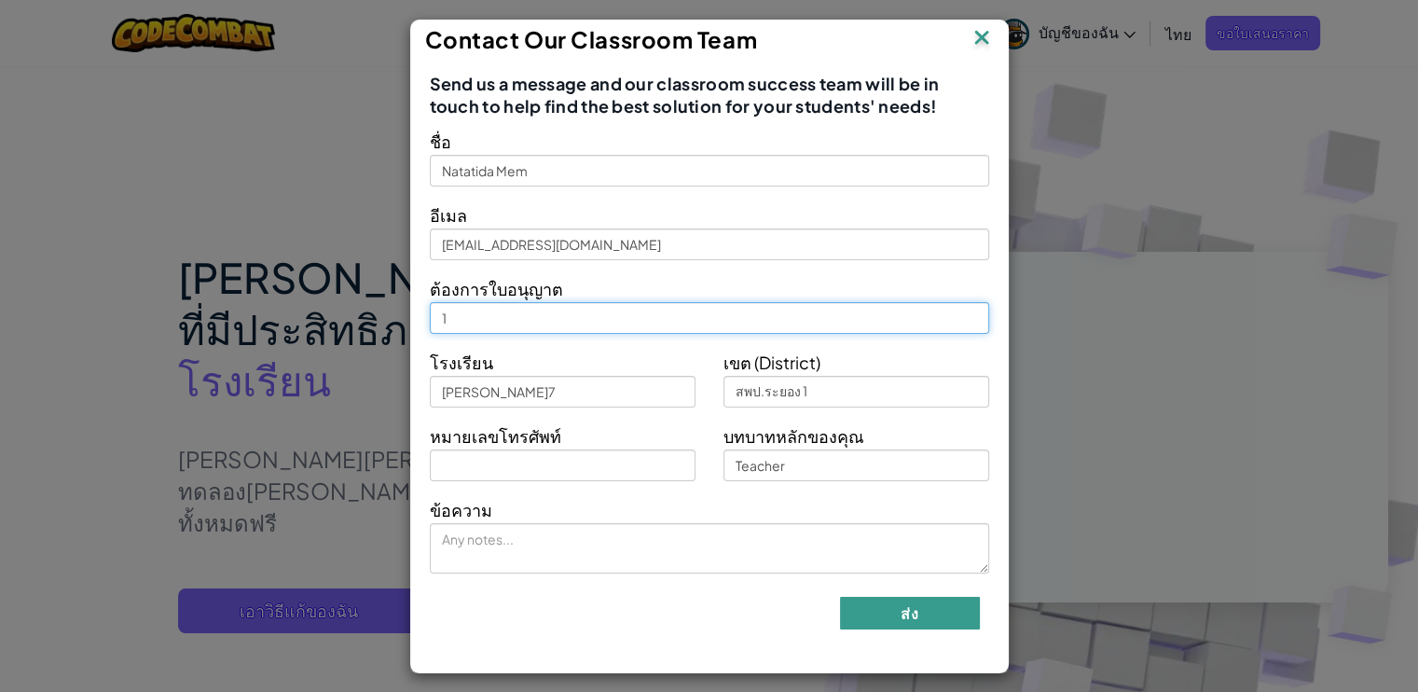
type input "1"
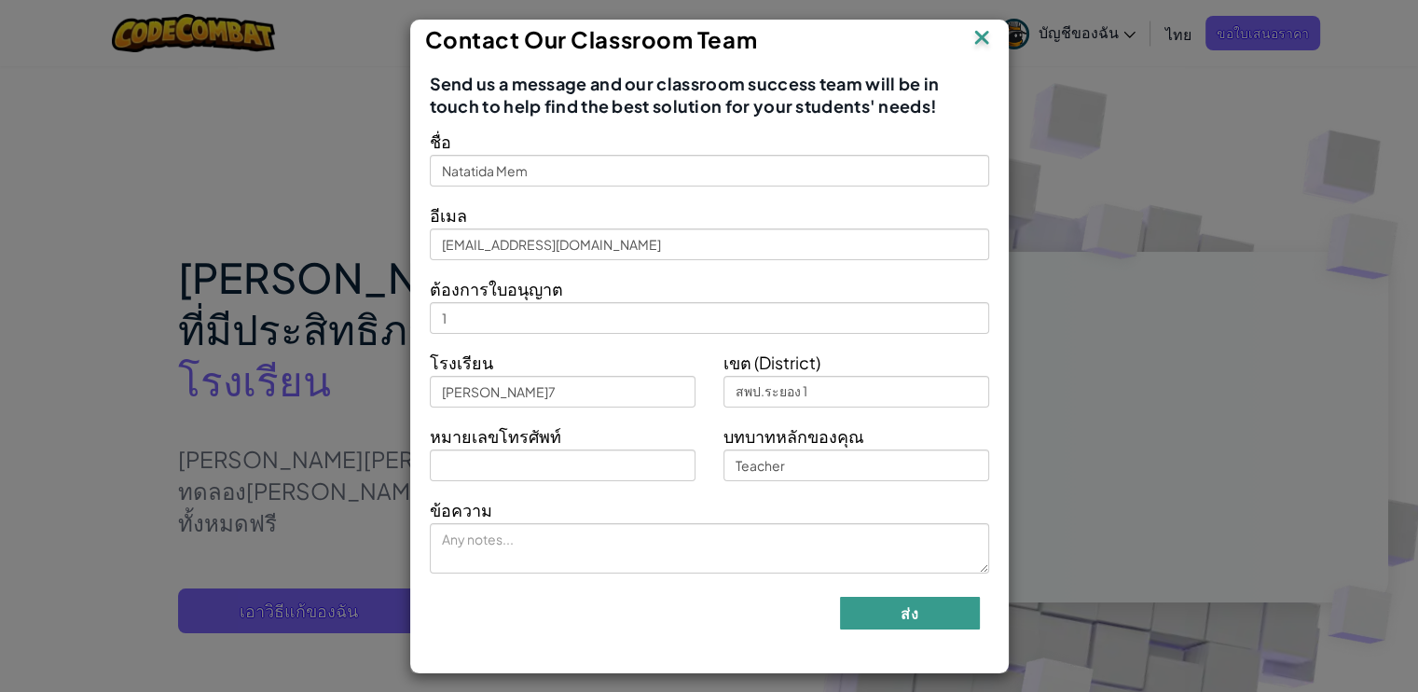
click at [887, 622] on button "ส่ง" at bounding box center [910, 613] width 140 height 33
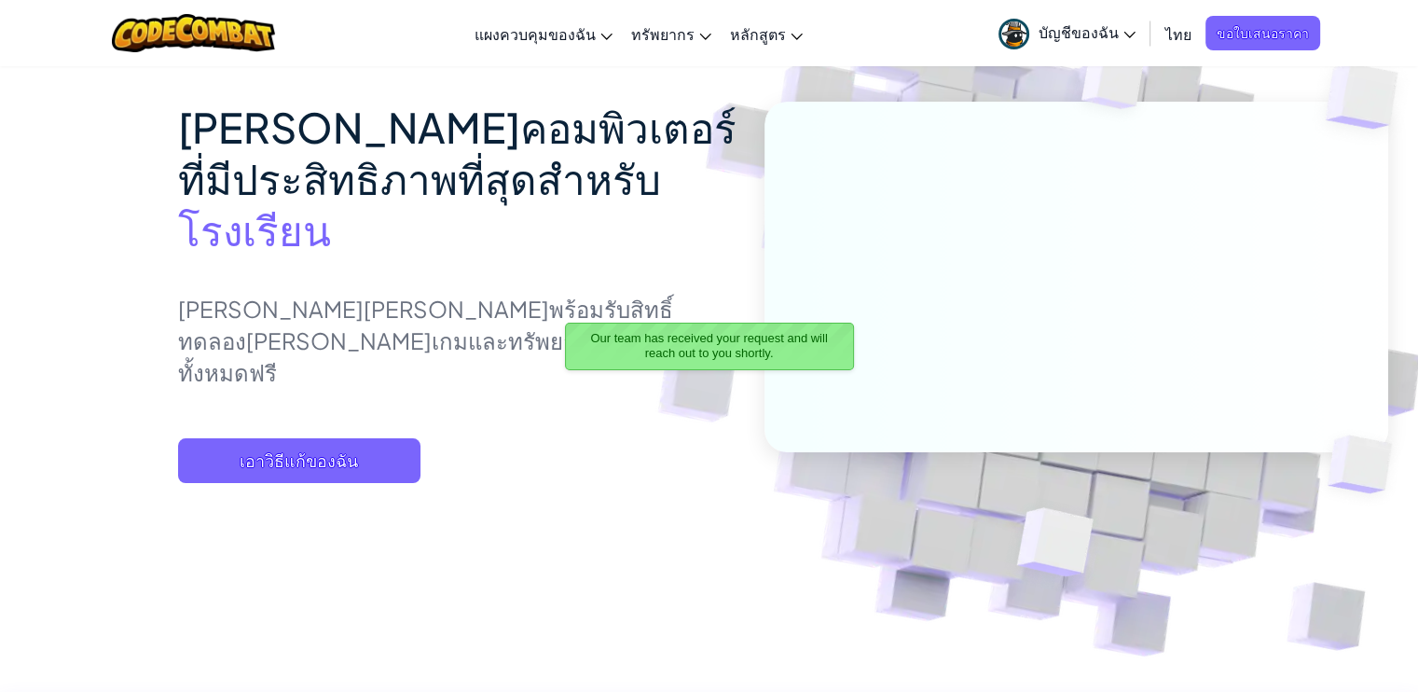
scroll to position [186, 0]
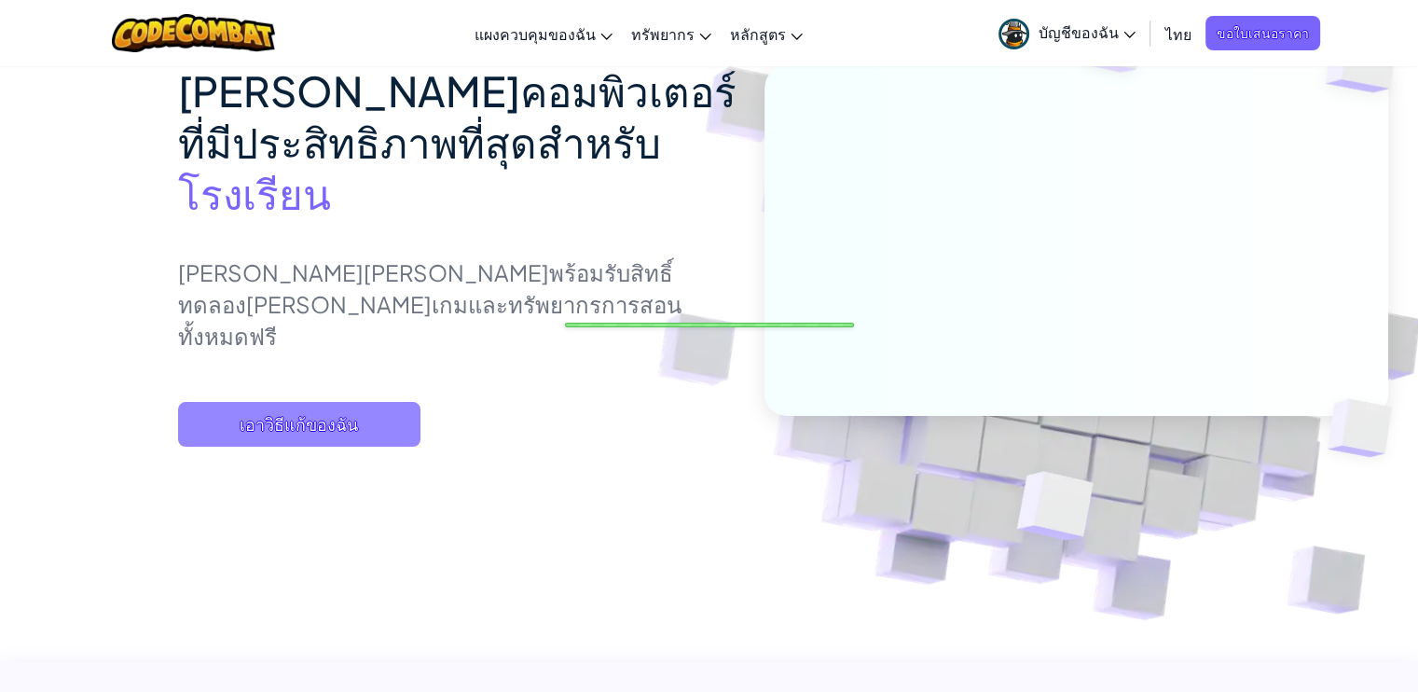
click at [343, 430] on span "เอาวิธีแก้ของฉัน" at bounding box center [299, 424] width 242 height 45
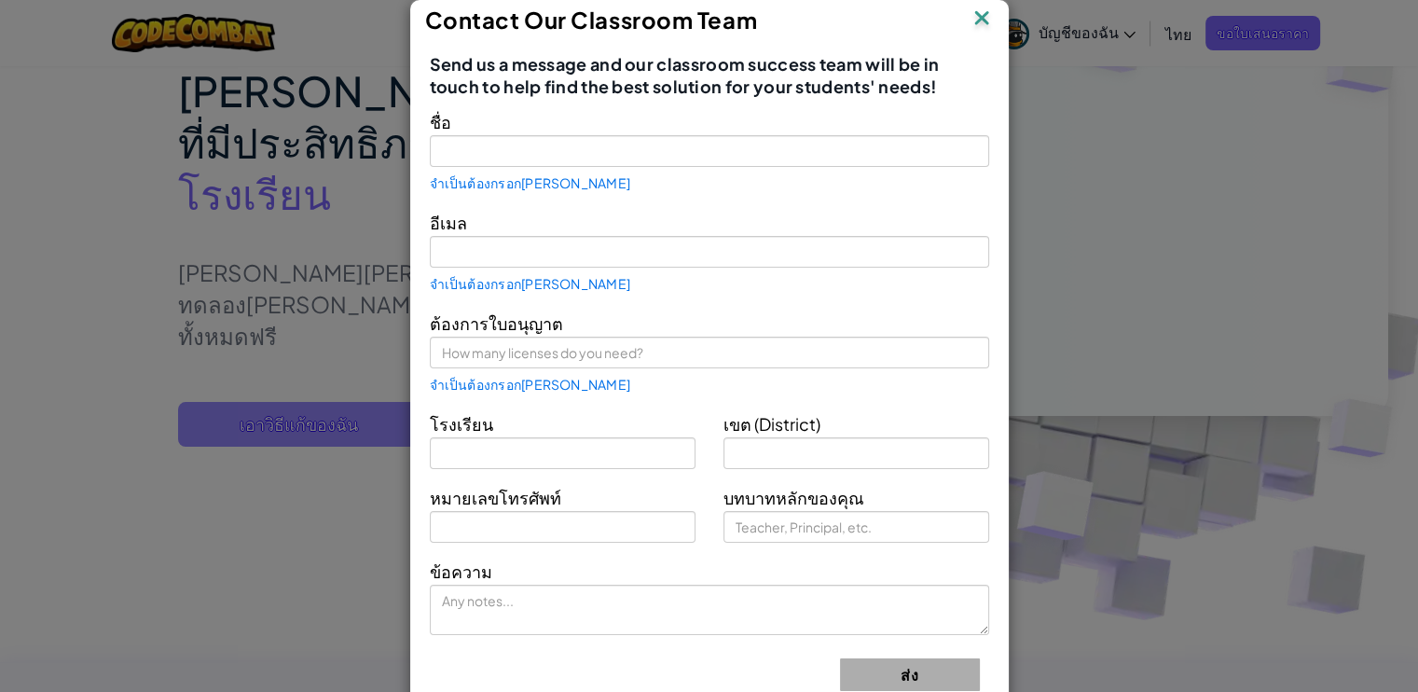
type input "Natatida Mem"
type input "[EMAIL_ADDRESS][DOMAIN_NAME]"
type input "[PERSON_NAME]7"
type input "สพป.ระยอง 1"
type input "Teacher"
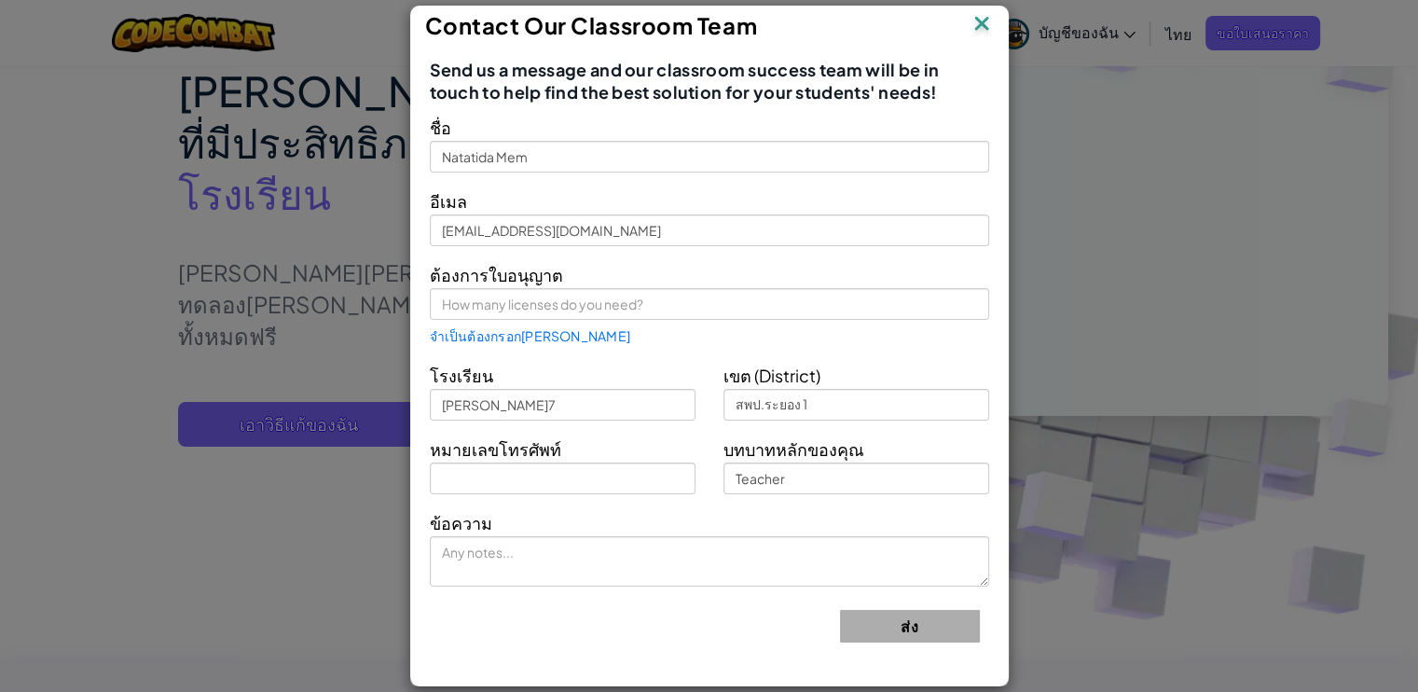
click at [983, 21] on img at bounding box center [982, 25] width 24 height 28
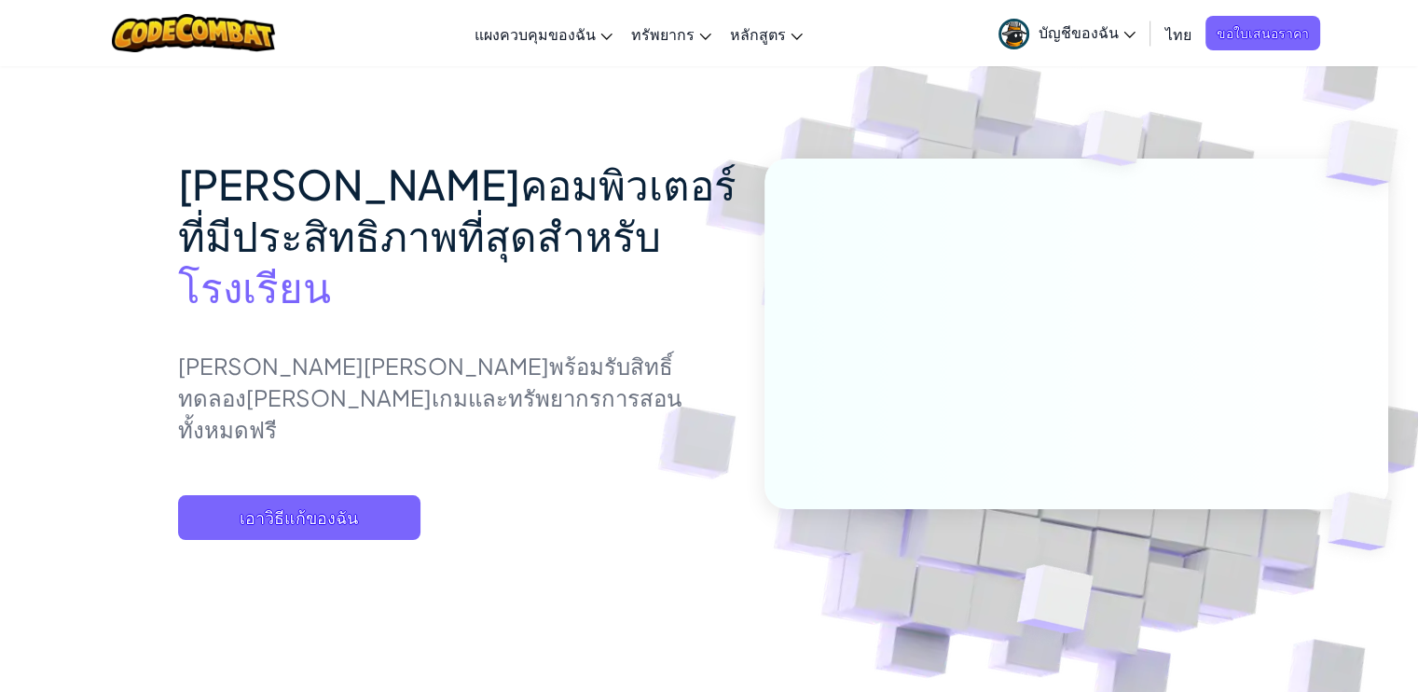
scroll to position [186, 0]
